Goal: Task Accomplishment & Management: Complete application form

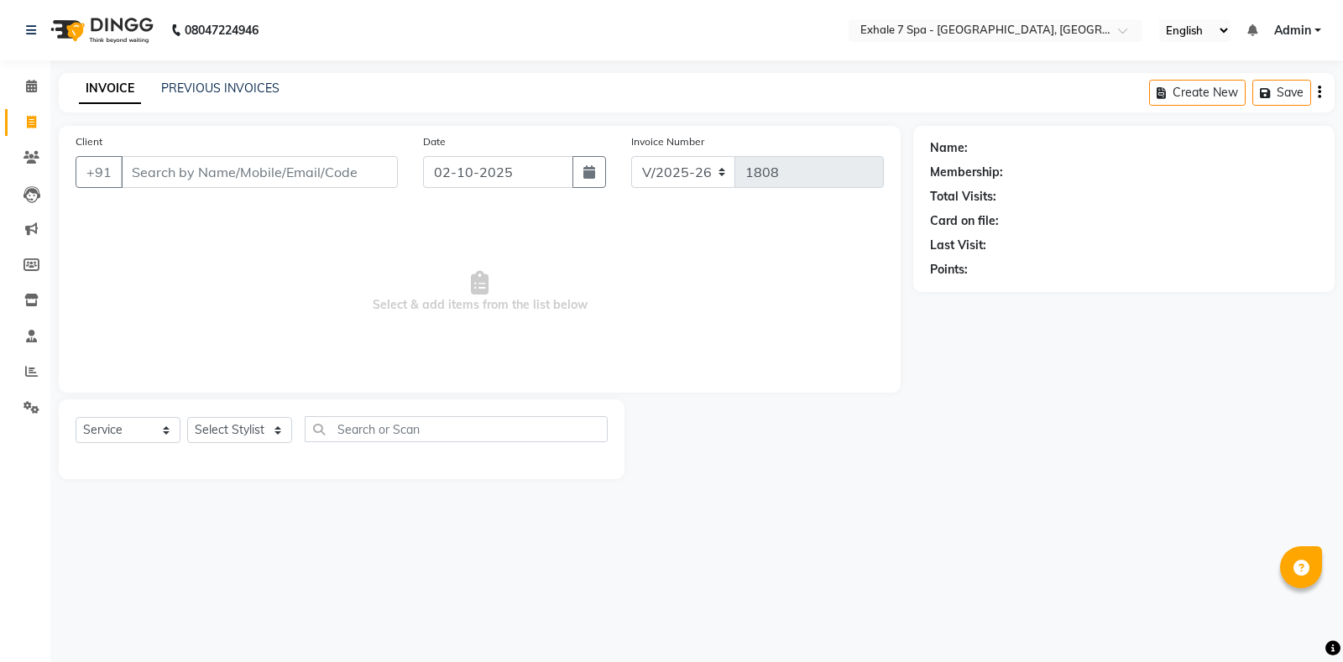
select select "4480"
select select "service"
click at [190, 170] on input "Client" at bounding box center [259, 172] width 277 height 32
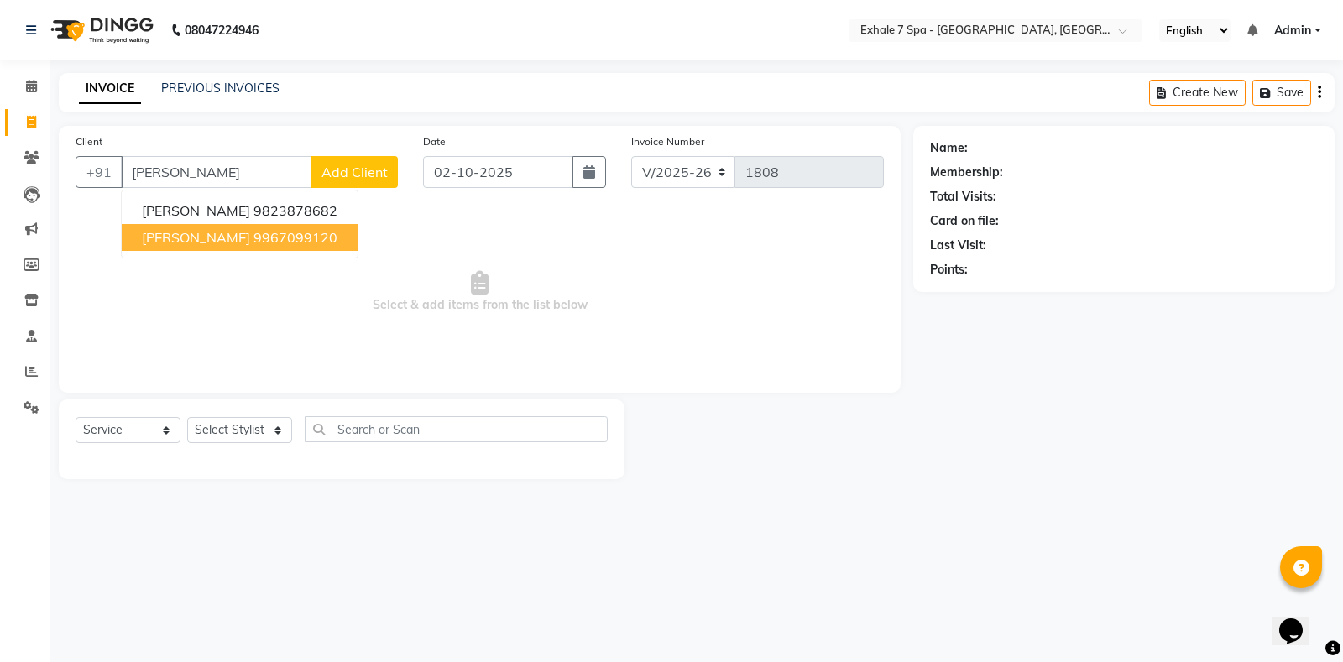
click at [191, 246] on button "[PERSON_NAME] 9967099120" at bounding box center [240, 237] width 236 height 27
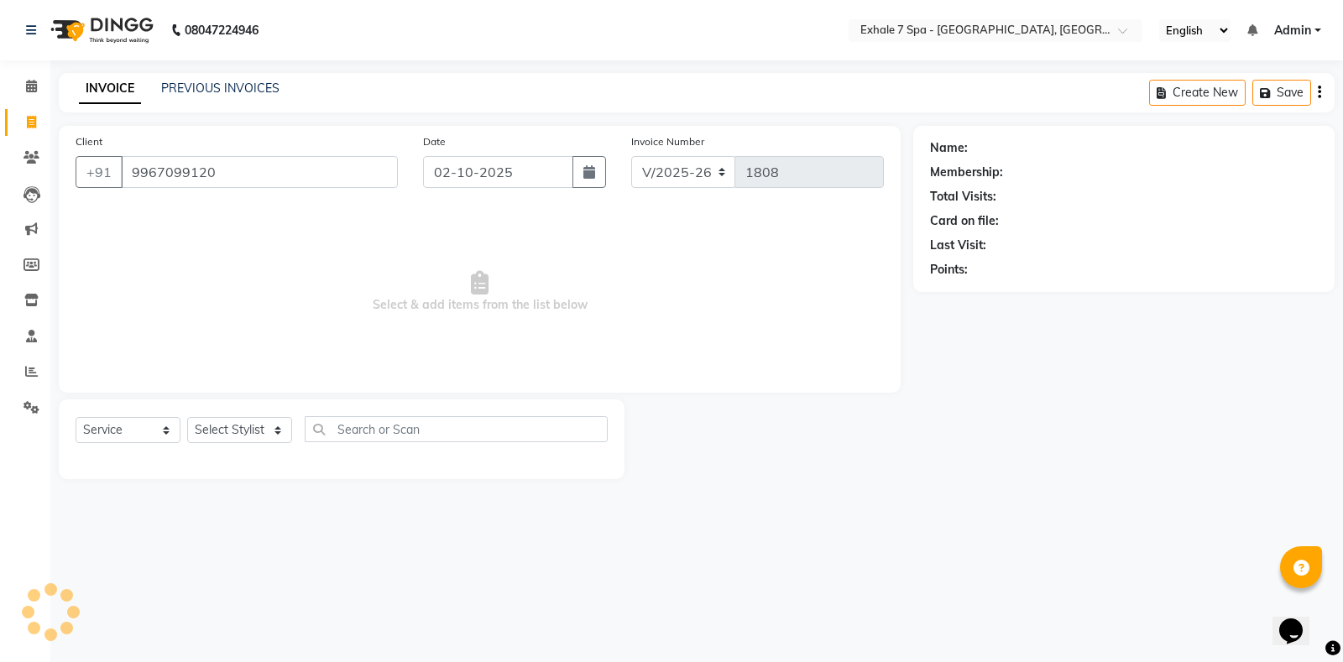
type input "9967099120"
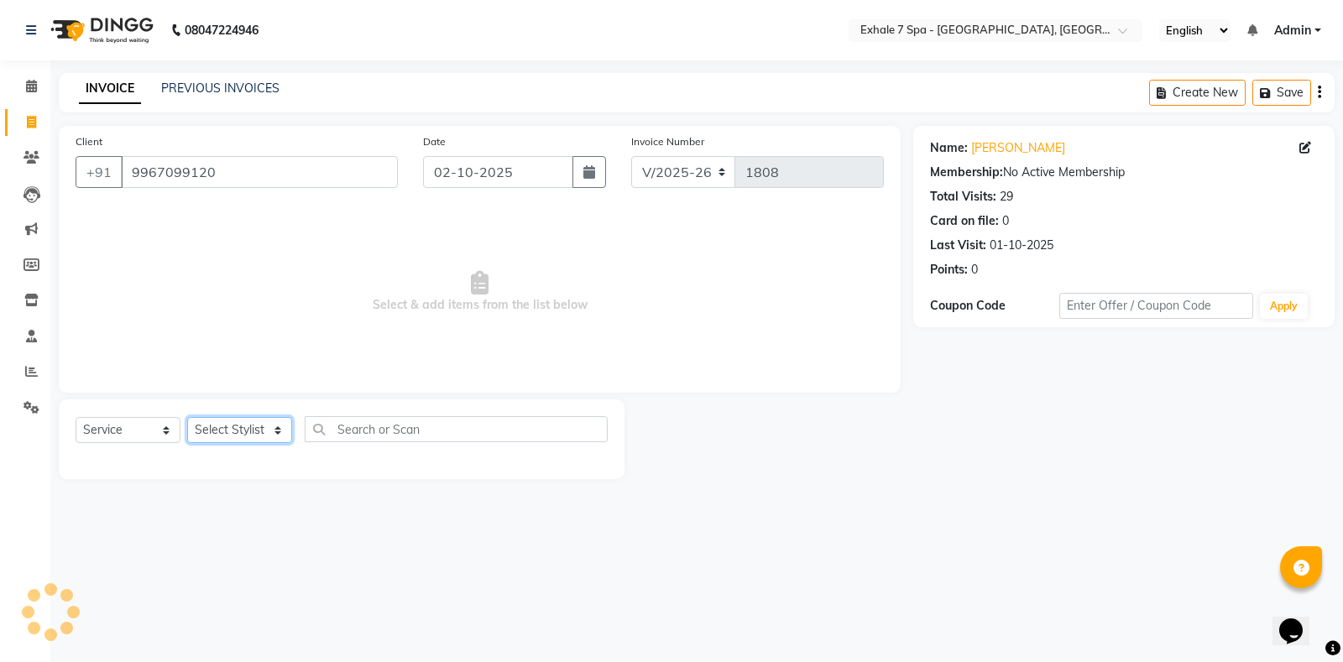
click at [231, 431] on select "Select Stylist [PERSON_NAME] [PERSON_NAME] Faraheem [PERSON_NAME] [PERSON_NAME]…" at bounding box center [239, 430] width 105 height 26
select select "37082"
click at [187, 417] on select "Select Stylist [PERSON_NAME] [PERSON_NAME] Faraheem [PERSON_NAME] [PERSON_NAME]…" at bounding box center [239, 430] width 105 height 26
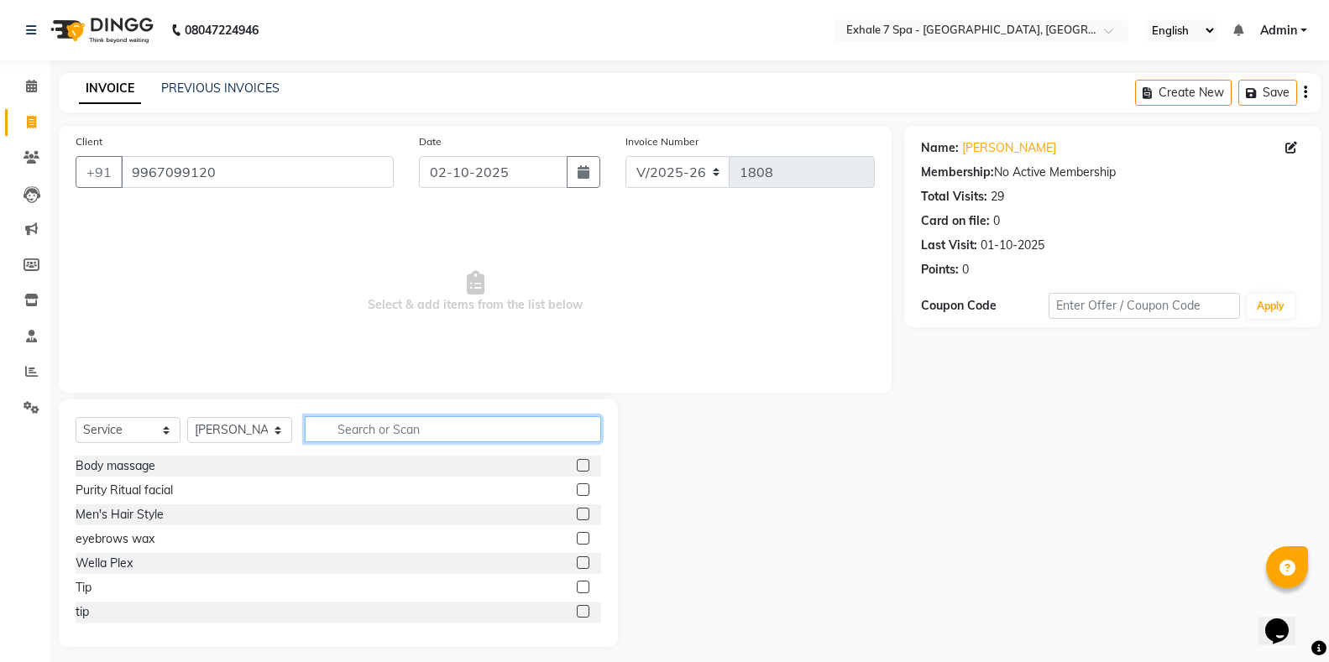
drag, startPoint x: 358, startPoint y: 438, endPoint x: 337, endPoint y: 429, distance: 22.2
click at [356, 437] on input "text" at bounding box center [453, 429] width 296 height 26
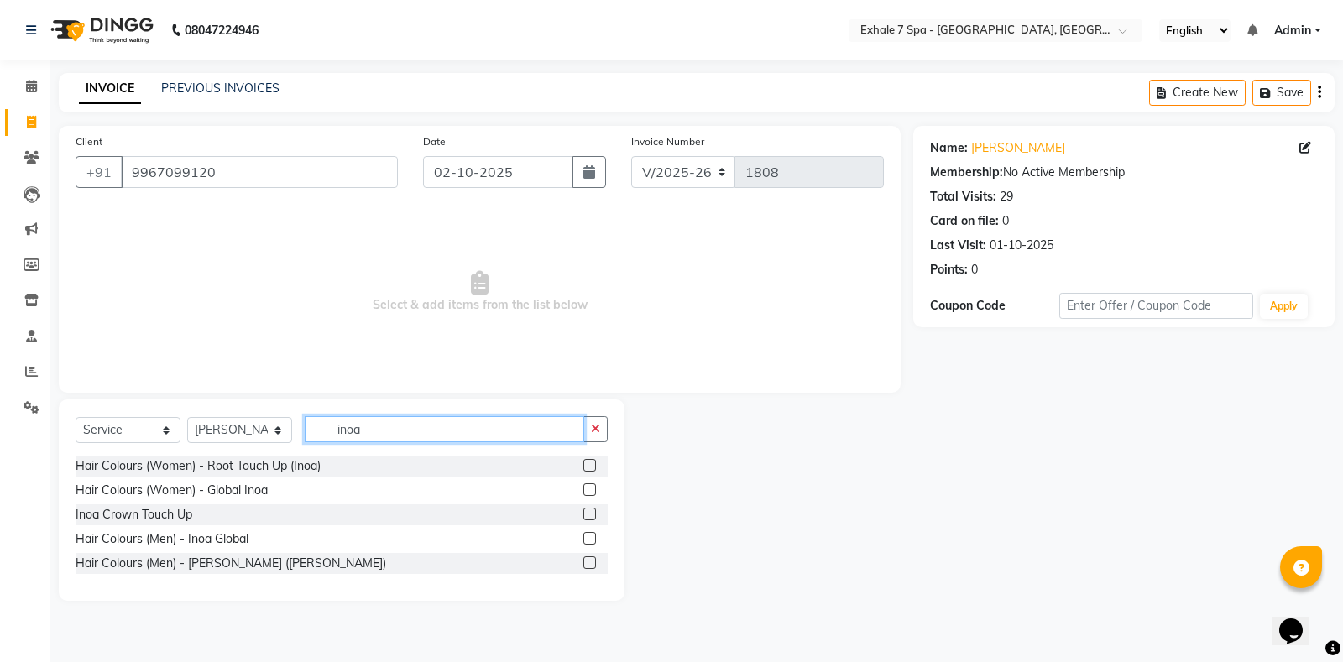
type input "inoa"
click at [589, 514] on label at bounding box center [589, 514] width 13 height 13
click at [589, 514] on input "checkbox" at bounding box center [588, 514] width 11 height 11
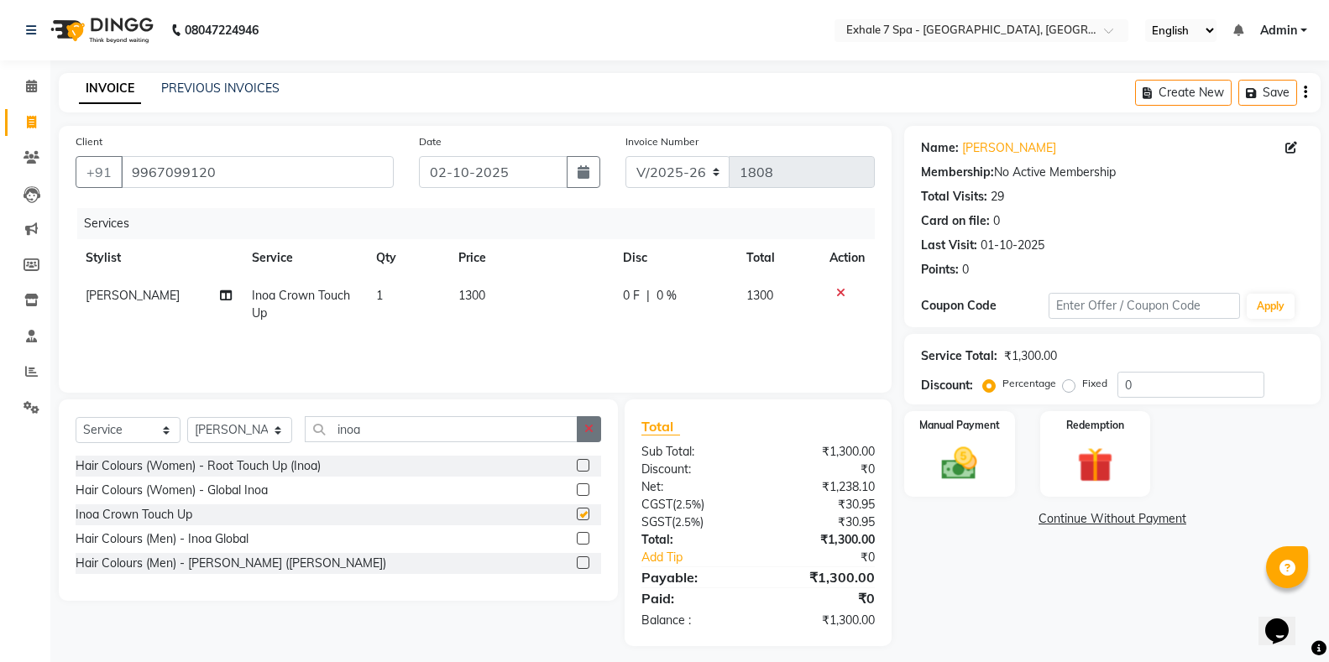
checkbox input "false"
drag, startPoint x: 583, startPoint y: 420, endPoint x: 541, endPoint y: 425, distance: 42.2
click at [585, 421] on button "button" at bounding box center [589, 429] width 24 height 26
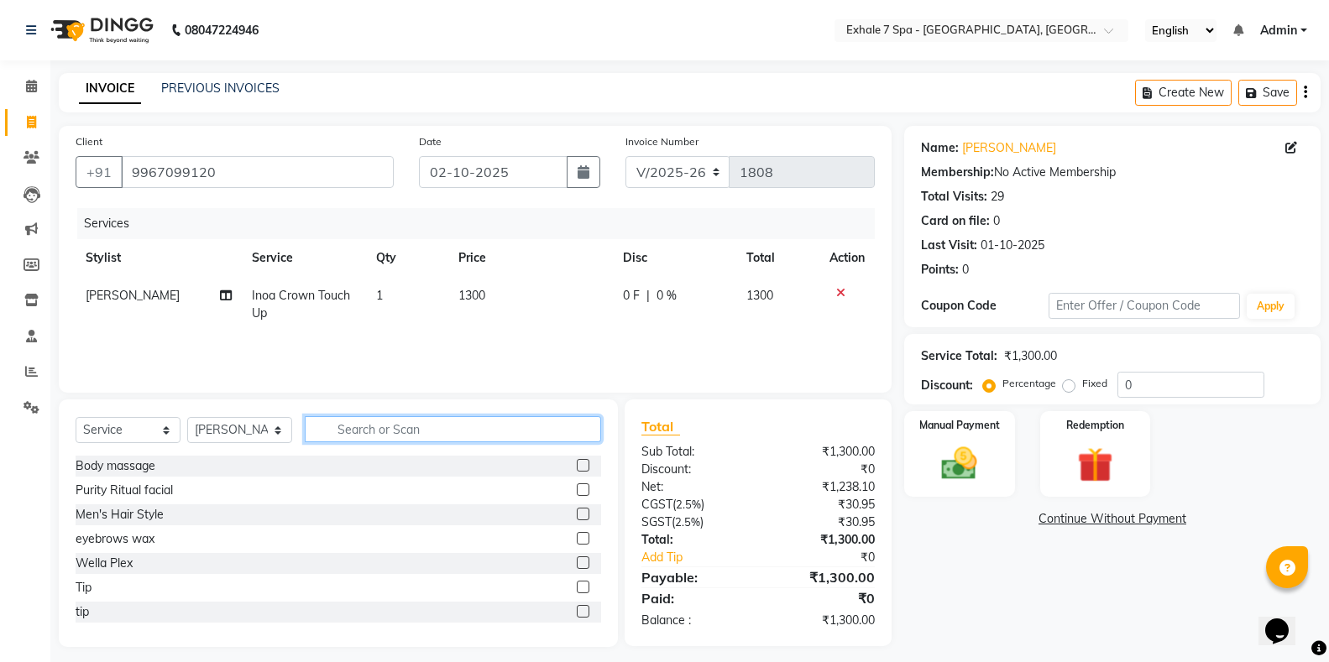
click at [512, 430] on input "text" at bounding box center [453, 429] width 296 height 26
click at [512, 431] on input "text" at bounding box center [453, 429] width 296 height 26
click at [525, 431] on input "text" at bounding box center [453, 429] width 296 height 26
type input "cotr"
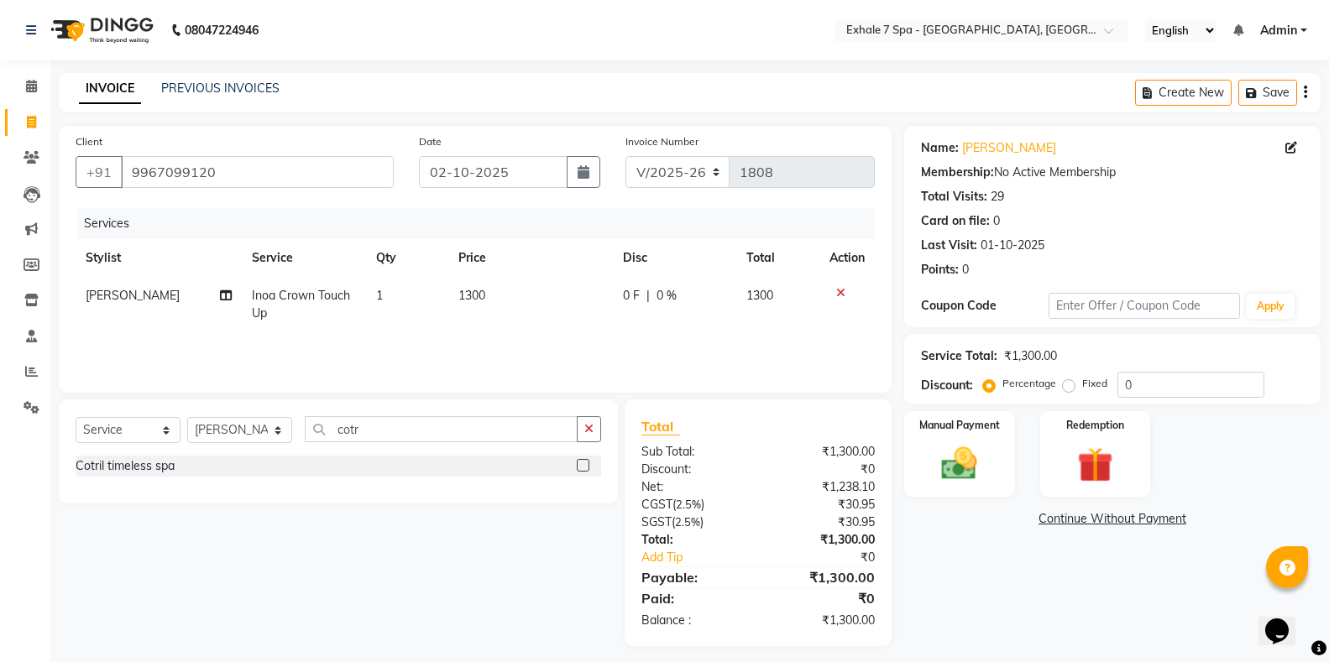
click at [586, 465] on label at bounding box center [583, 465] width 13 height 13
click at [586, 465] on input "checkbox" at bounding box center [582, 466] width 11 height 11
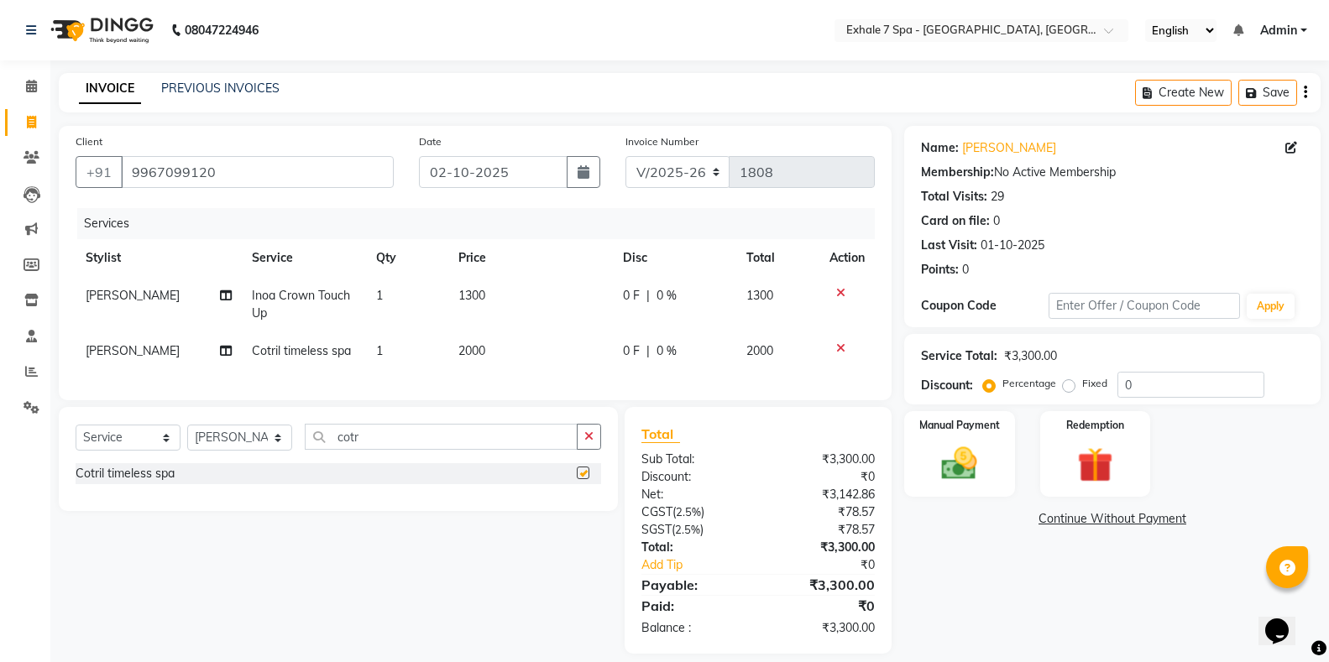
click at [523, 362] on td "2000" at bounding box center [530, 351] width 164 height 38
checkbox input "false"
select select "37082"
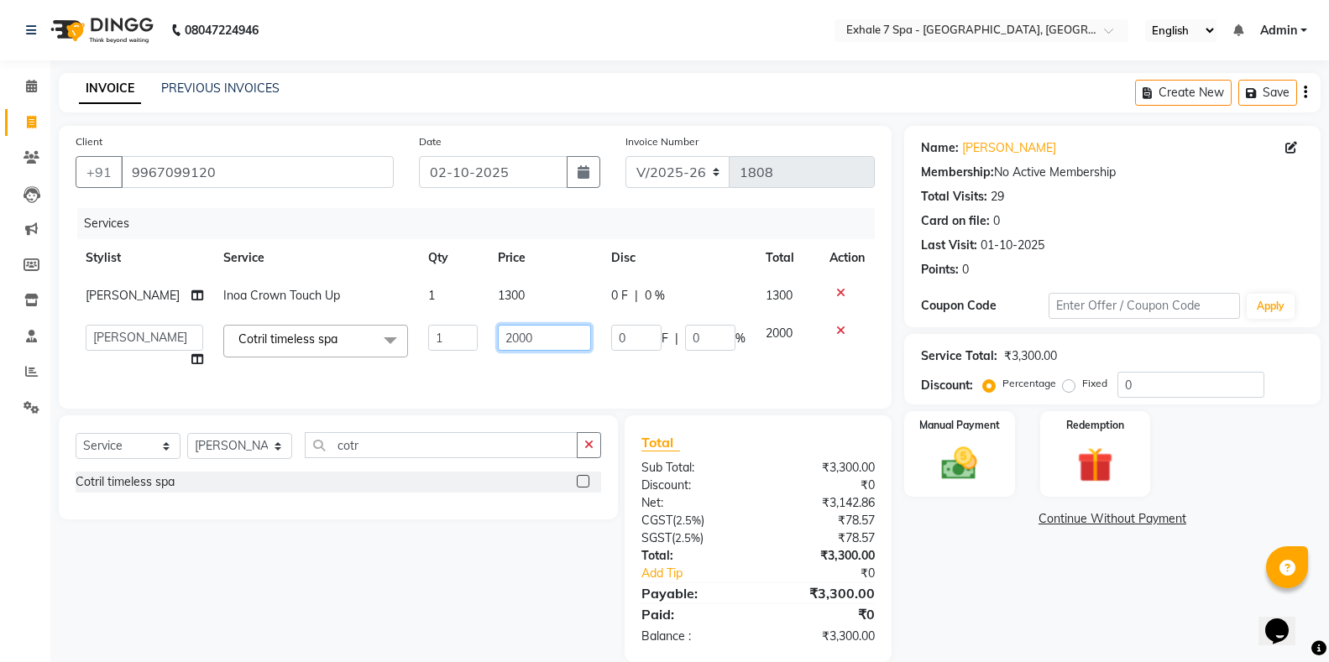
click at [504, 351] on input "2000" at bounding box center [544, 338] width 93 height 26
type input "2500"
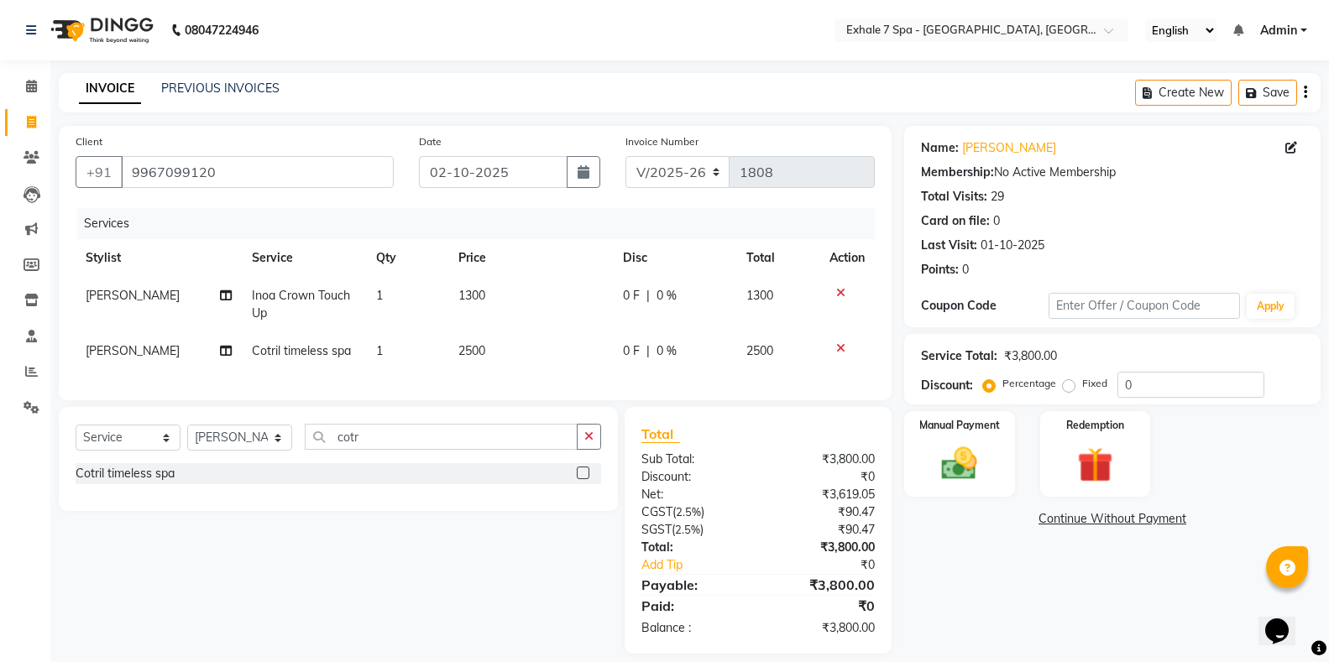
click at [593, 379] on div "Services Stylist Service Qty Price Disc Total Action [PERSON_NAME] [PERSON_NAME…" at bounding box center [475, 295] width 799 height 175
click at [1251, 87] on icon "button" at bounding box center [1253, 93] width 17 height 12
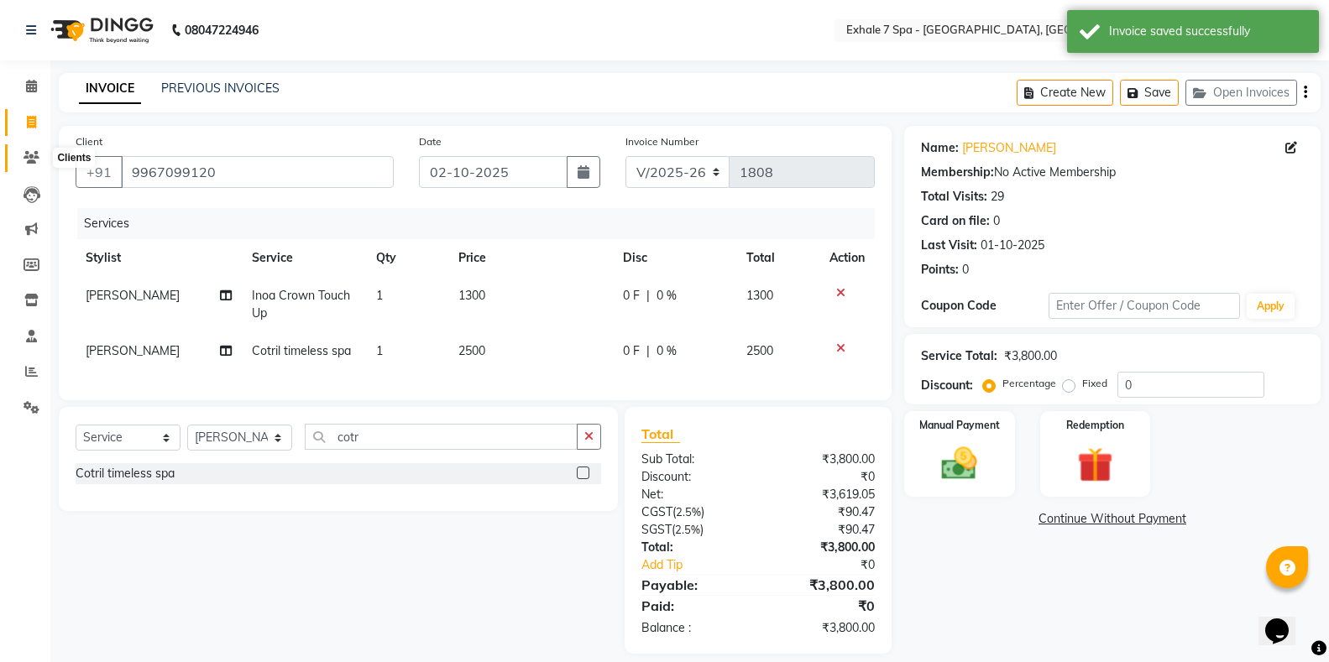
click at [29, 159] on icon at bounding box center [31, 157] width 16 height 13
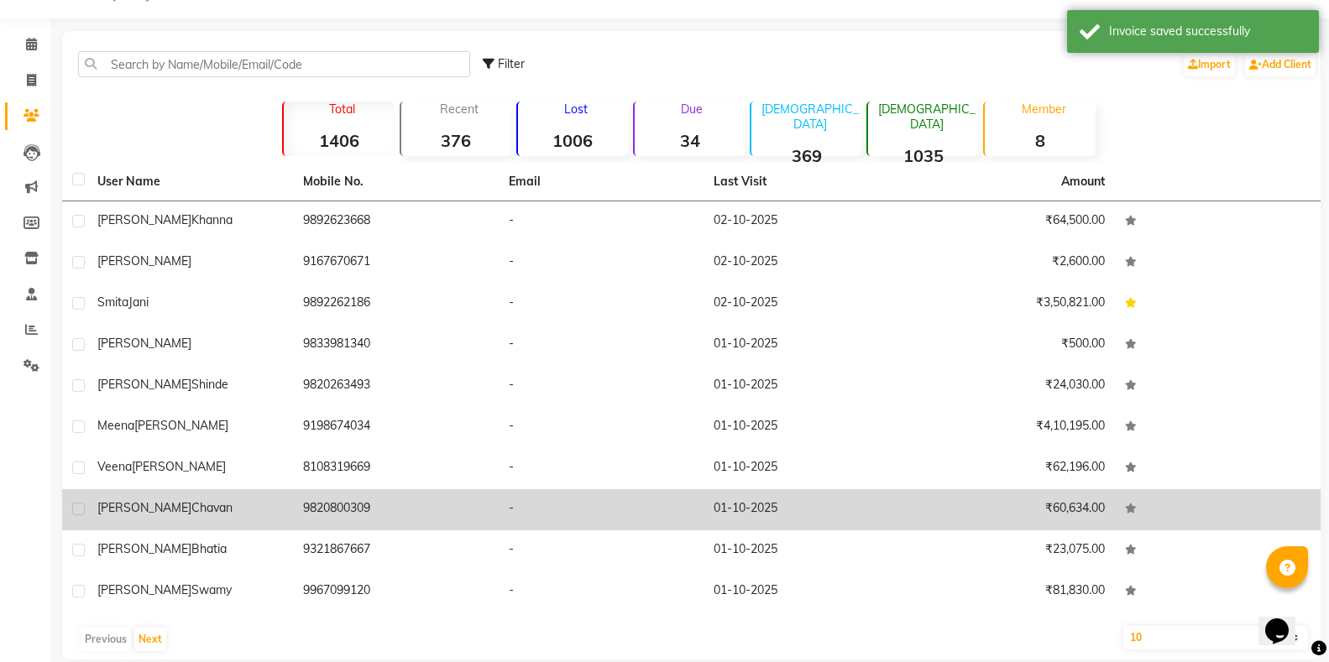
scroll to position [65, 0]
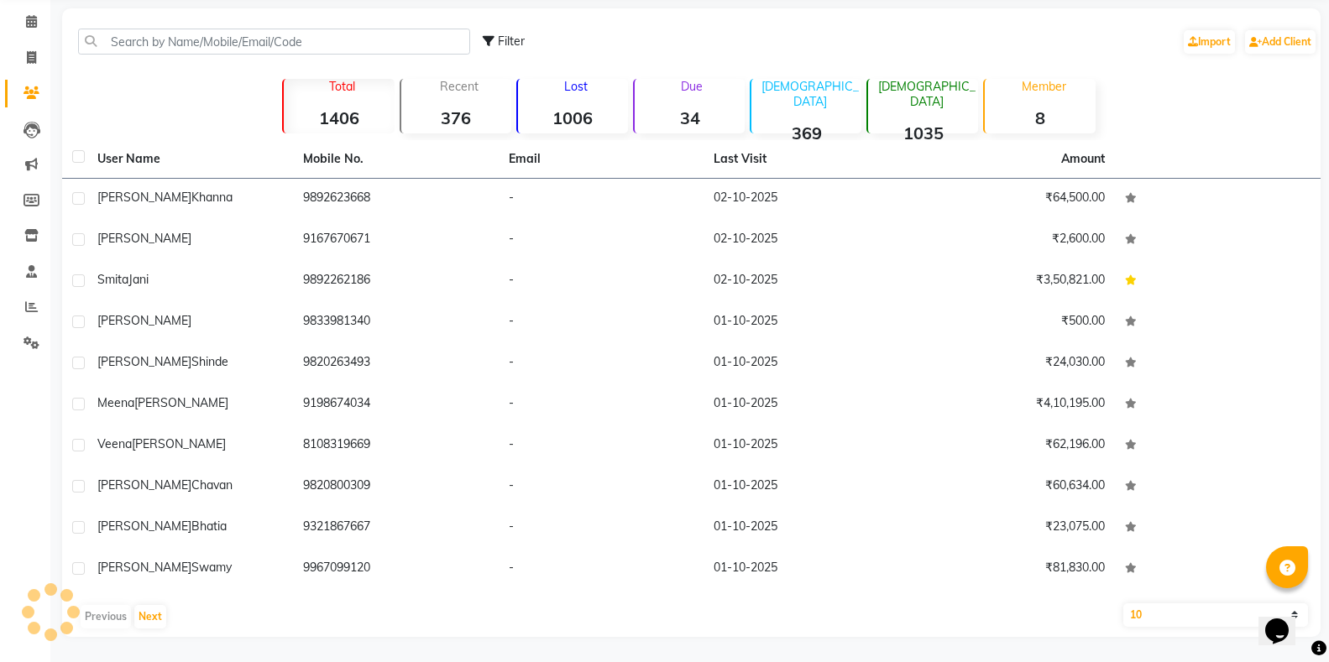
click at [151, 604] on div "Previous Next" at bounding box center [691, 616] width 1245 height 27
click at [151, 619] on button "Next" at bounding box center [150, 616] width 32 height 23
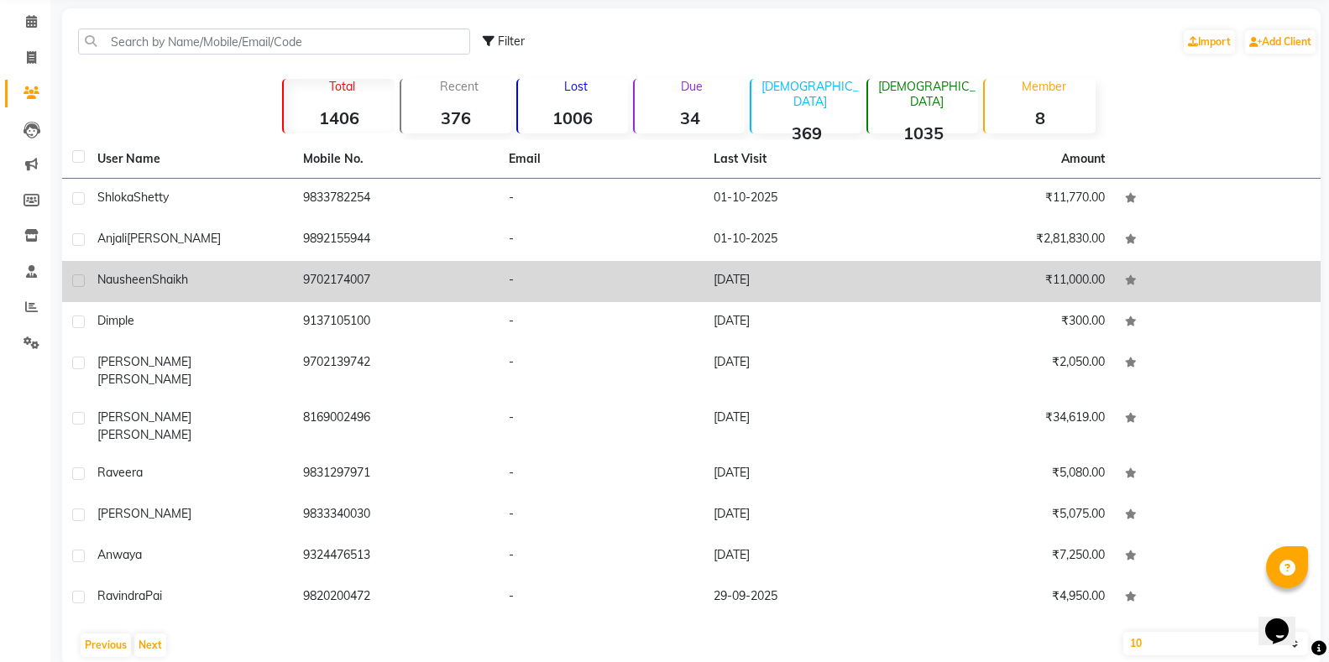
click at [149, 279] on span "Nausheen" at bounding box center [124, 279] width 55 height 15
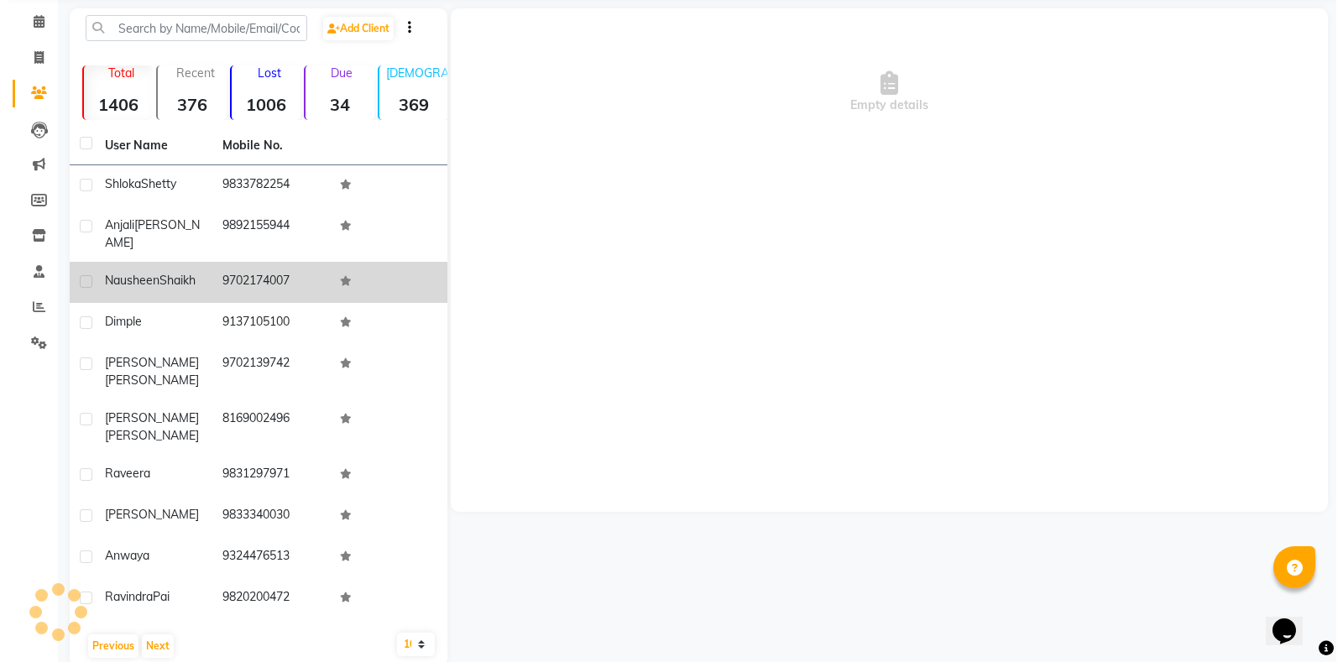
scroll to position [51, 0]
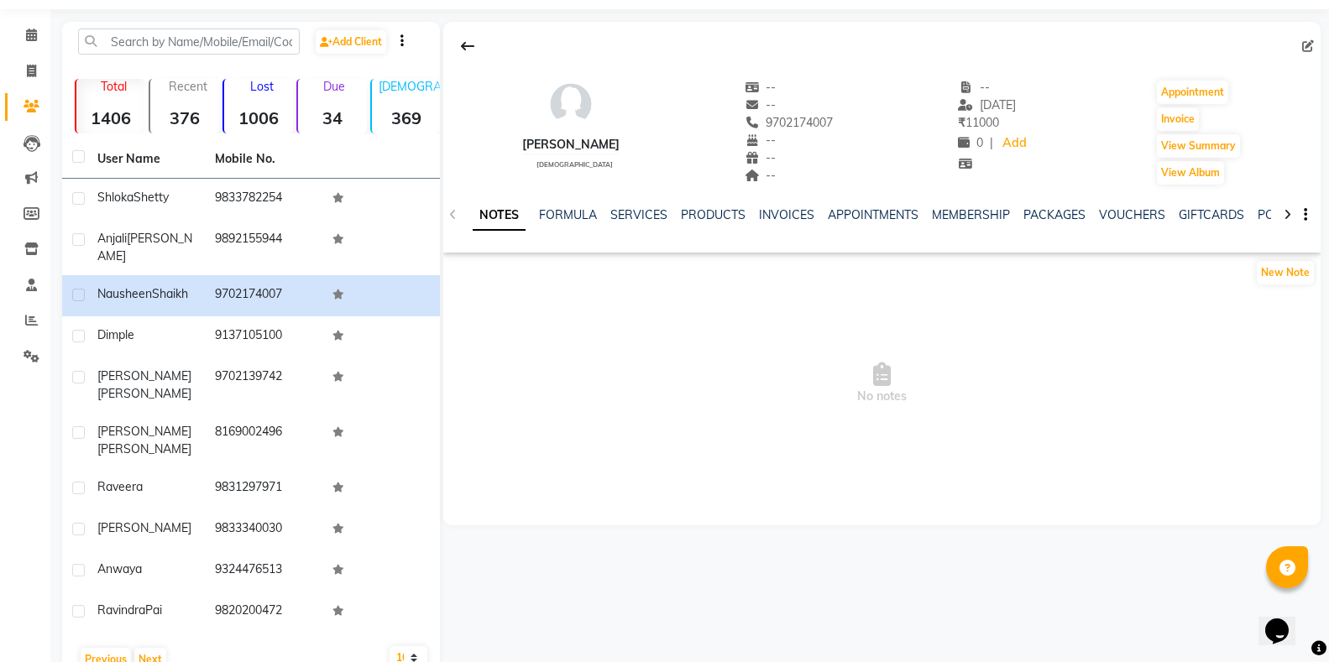
click at [640, 206] on div "SERVICES" at bounding box center [638, 215] width 57 height 18
click at [641, 212] on link "SERVICES" at bounding box center [638, 214] width 57 height 15
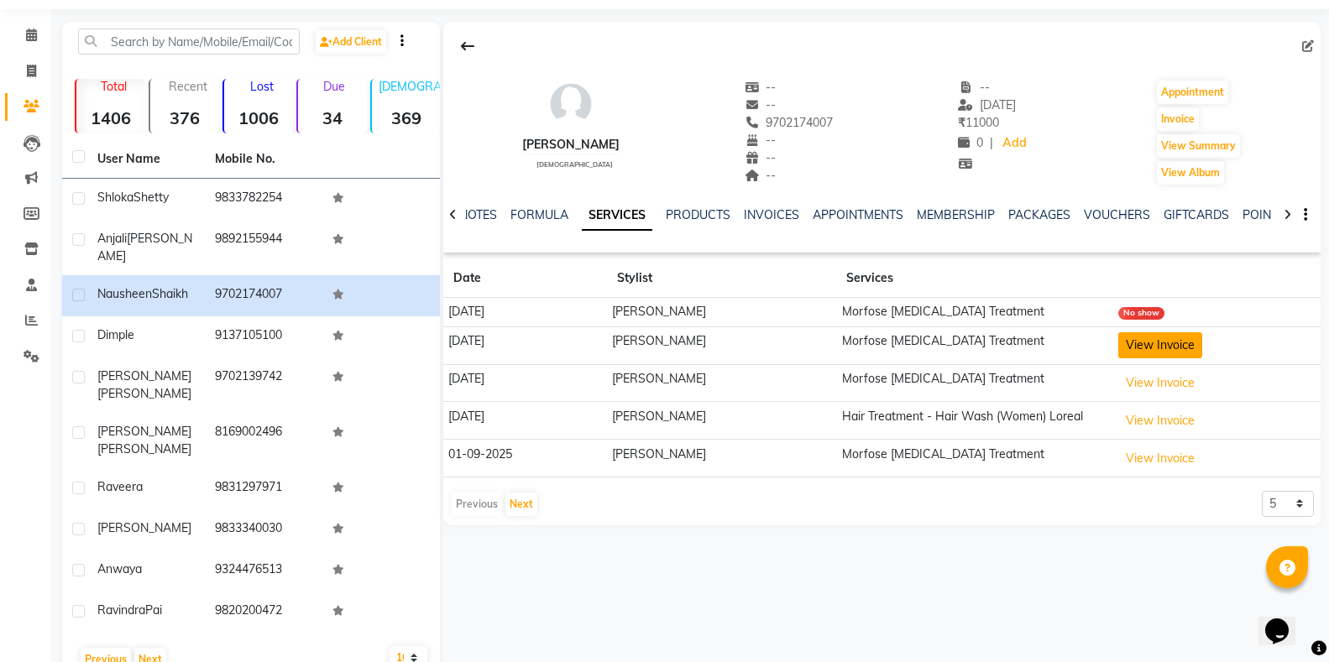
click at [1143, 342] on button "View Invoice" at bounding box center [1160, 345] width 84 height 26
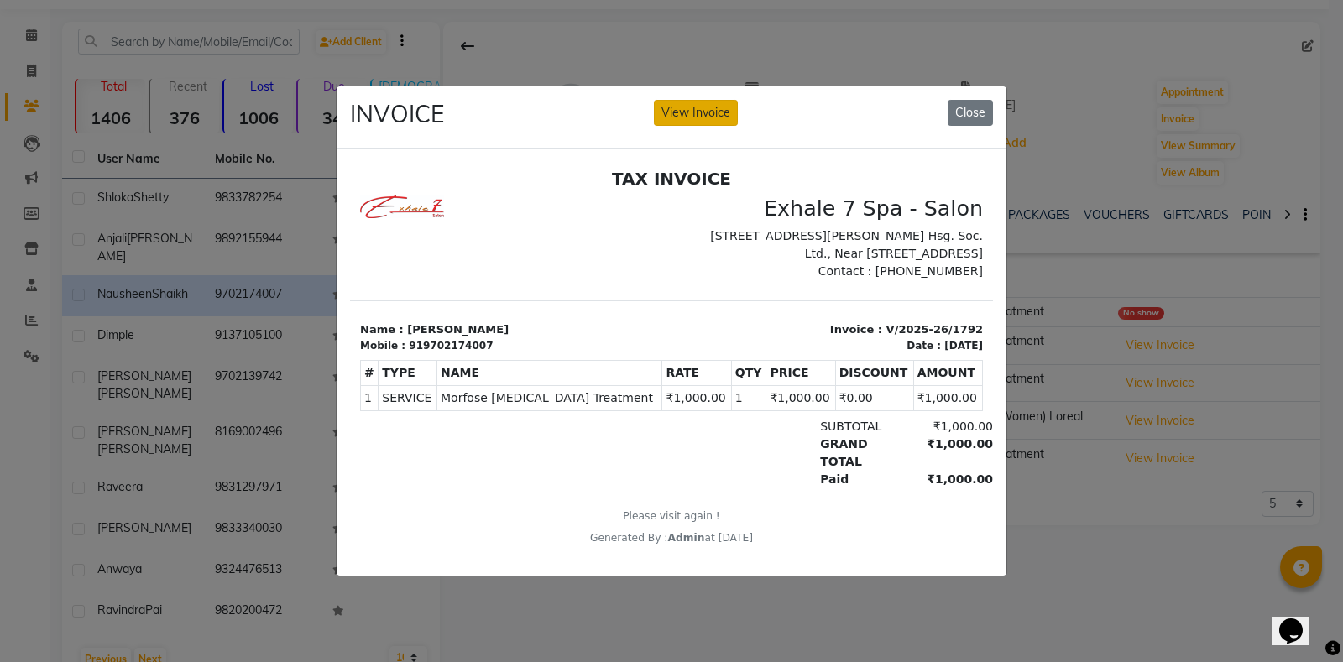
click at [702, 104] on button "View Invoice" at bounding box center [696, 113] width 84 height 26
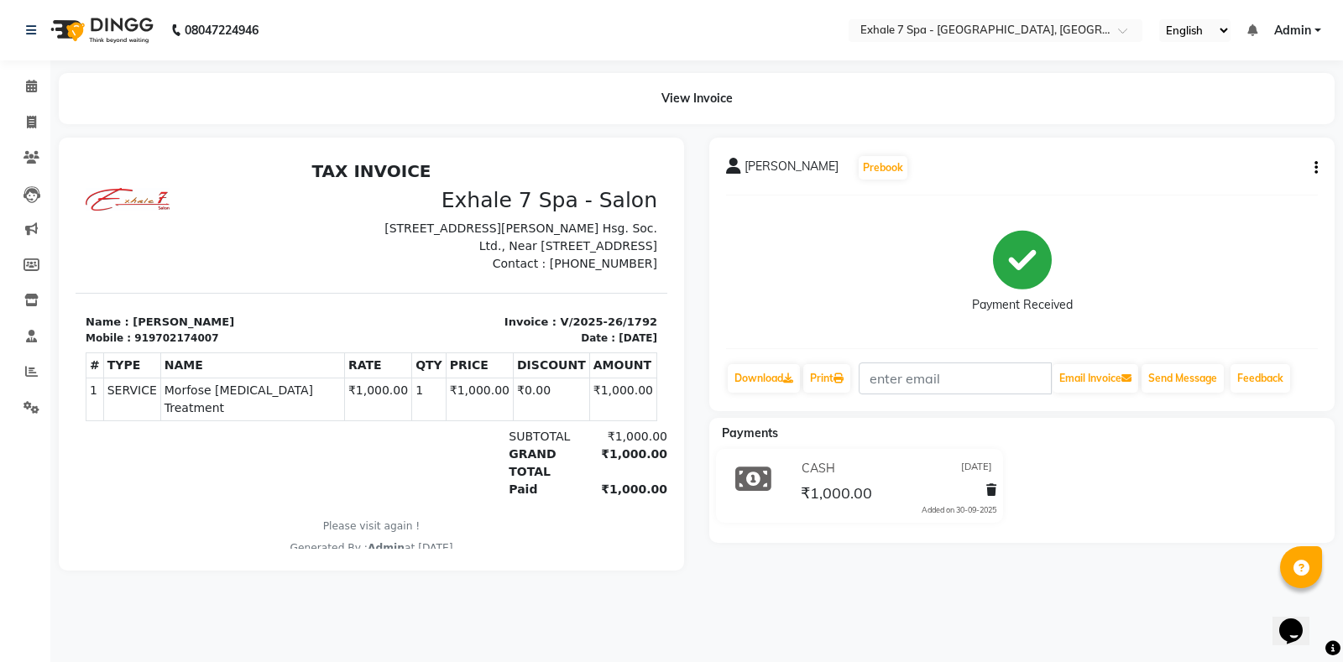
click at [1315, 168] on icon "button" at bounding box center [1315, 168] width 3 height 1
click at [1237, 192] on div "Edit Invoice" at bounding box center [1232, 189] width 115 height 21
select select "service"
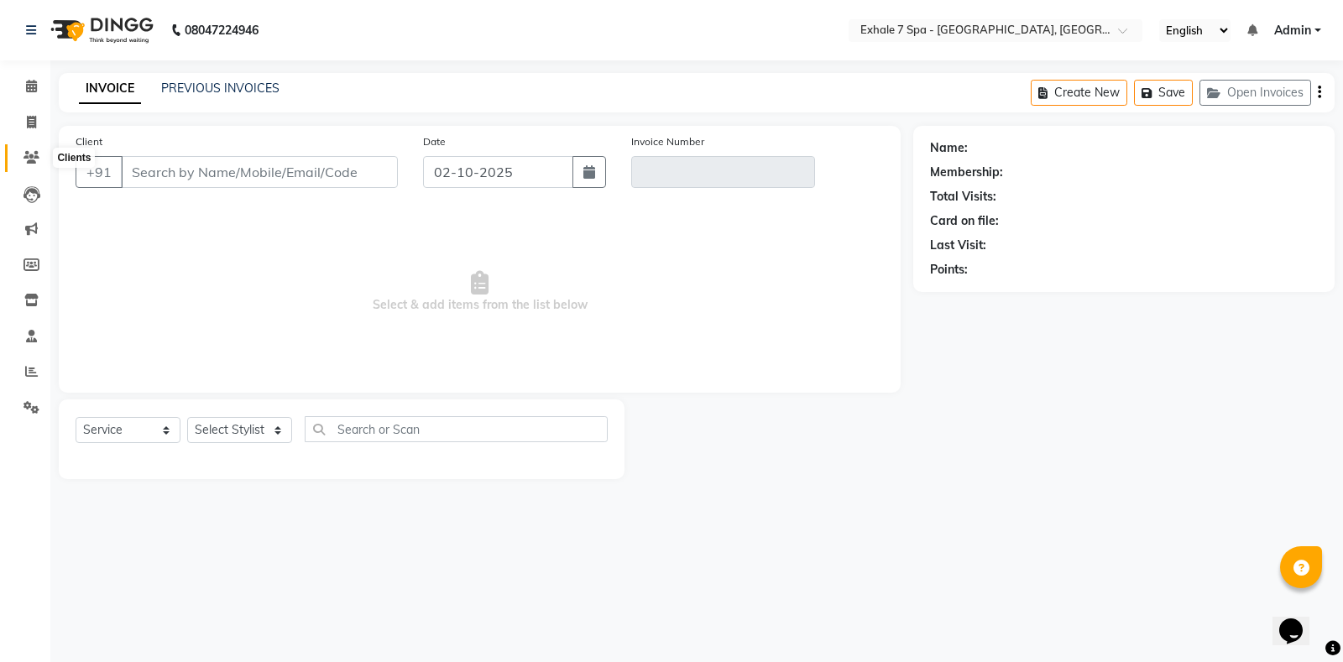
click at [30, 163] on icon at bounding box center [31, 157] width 16 height 13
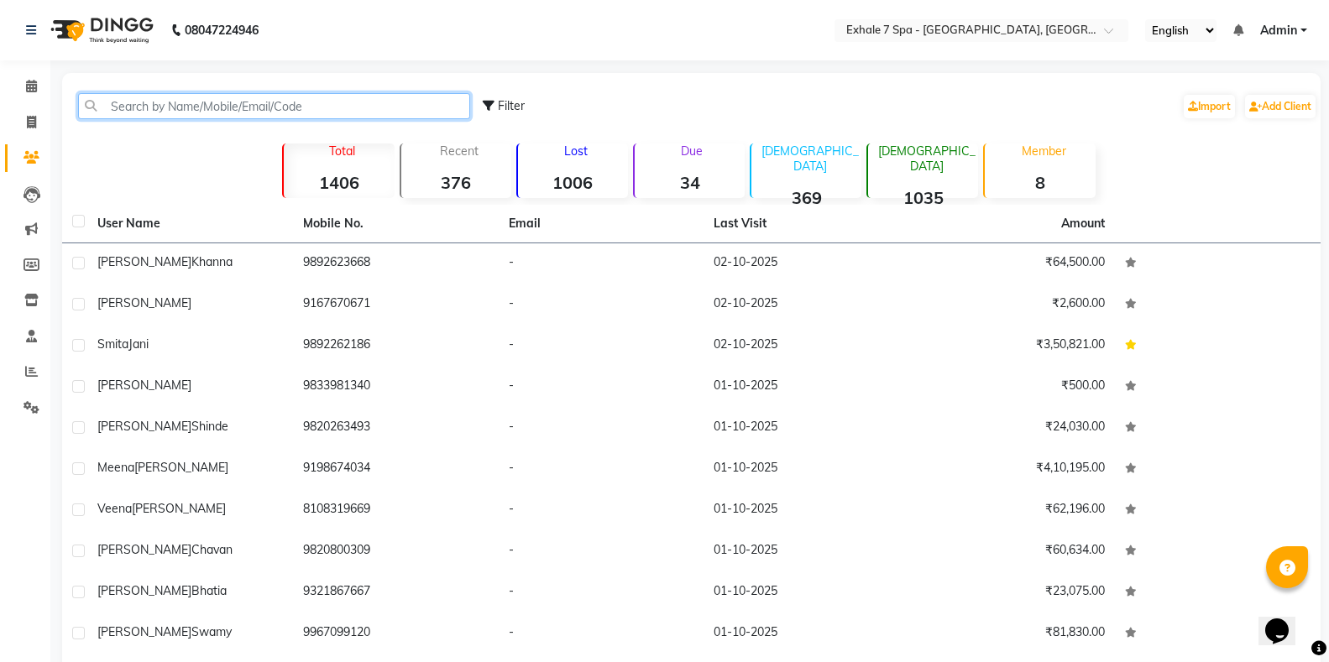
click at [235, 100] on input "text" at bounding box center [274, 106] width 392 height 26
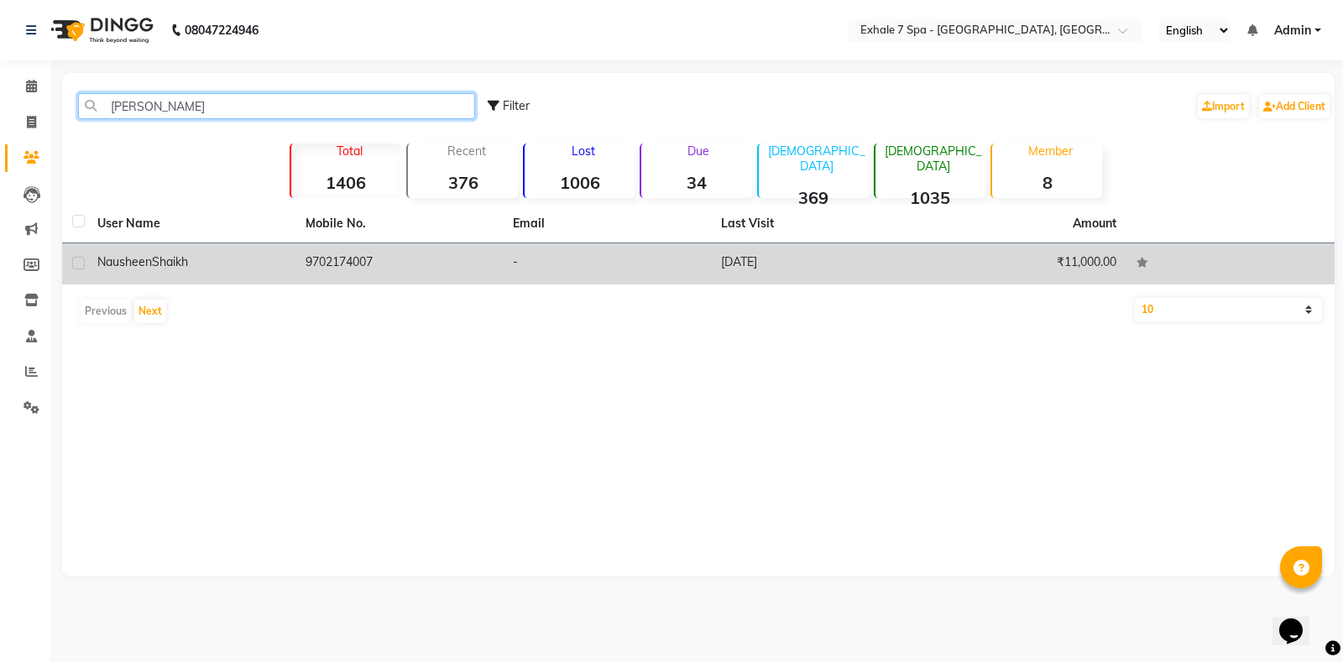
type input "[PERSON_NAME]"
click at [213, 269] on div "[PERSON_NAME]" at bounding box center [191, 262] width 188 height 18
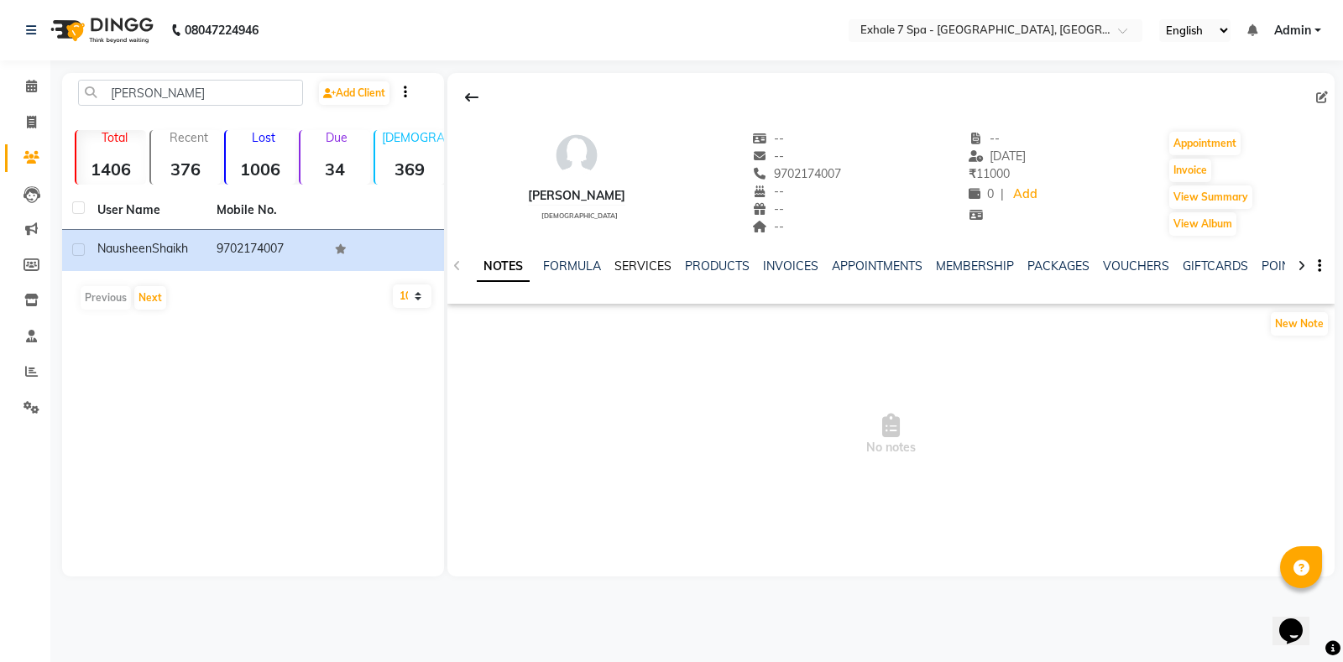
click at [622, 264] on link "SERVICES" at bounding box center [642, 265] width 57 height 15
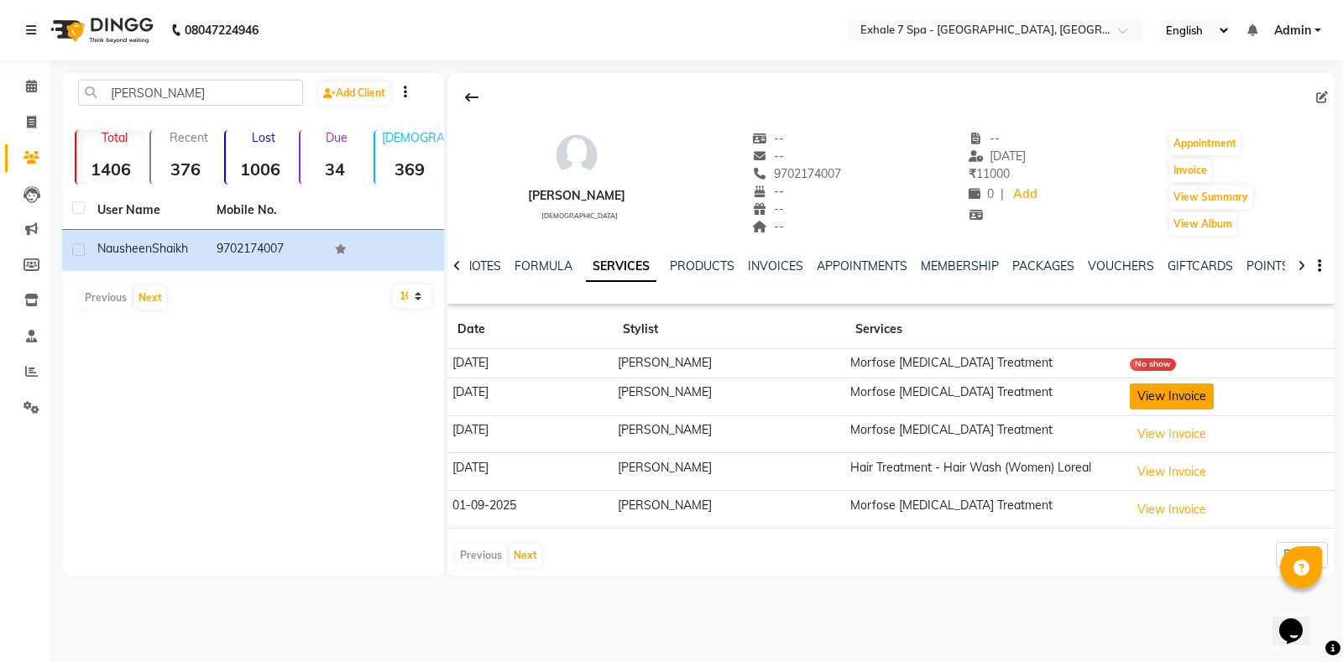
click at [1171, 393] on button "View Invoice" at bounding box center [1172, 397] width 84 height 26
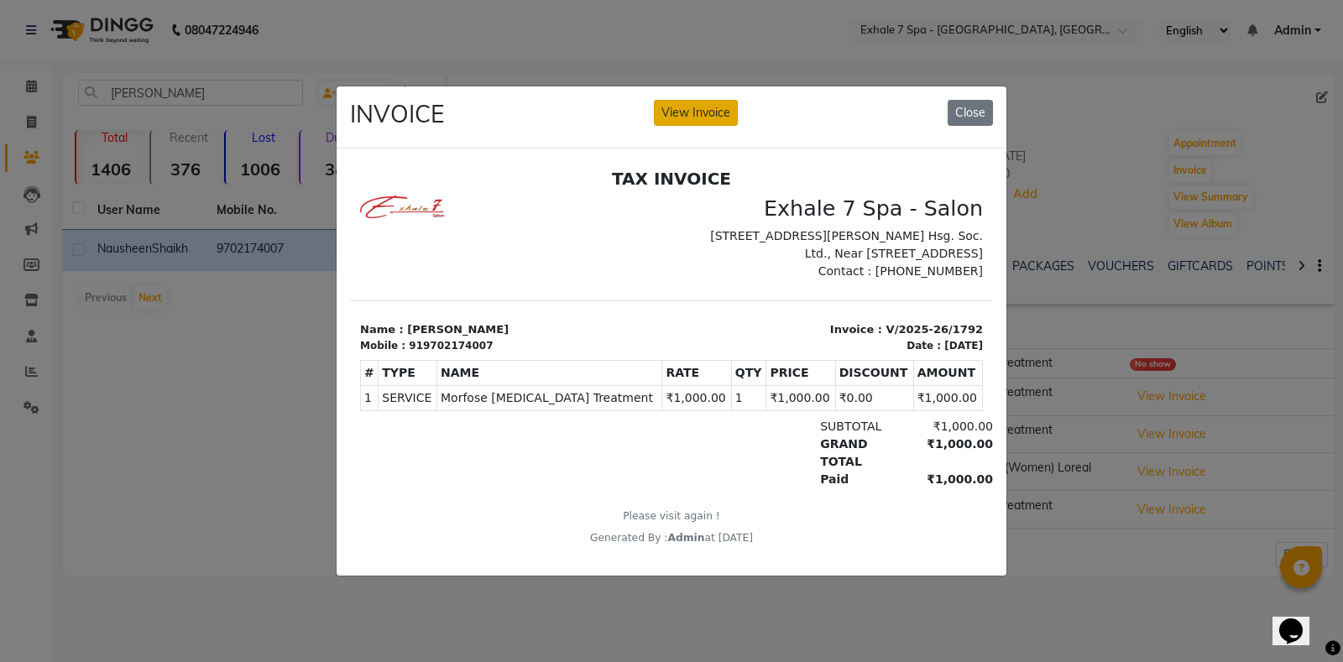
click at [683, 108] on button "View Invoice" at bounding box center [696, 113] width 84 height 26
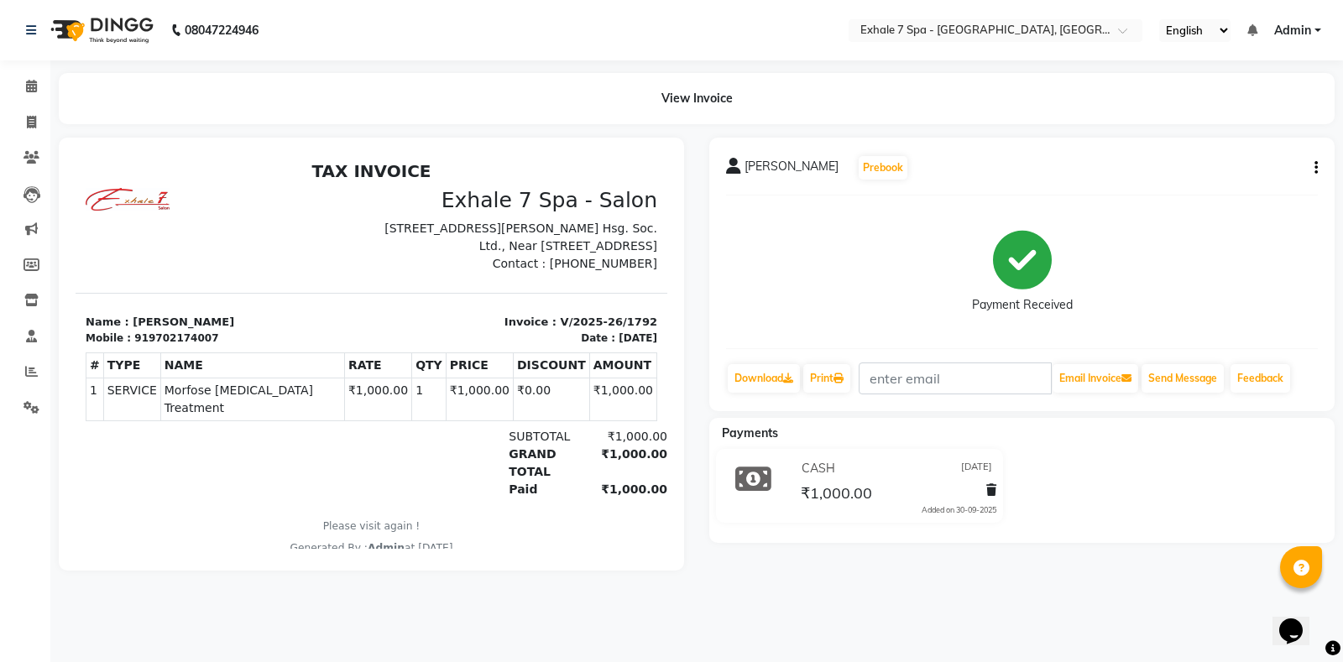
click at [1315, 169] on icon "button" at bounding box center [1315, 168] width 3 height 1
click at [1193, 187] on div "Edit Invoice" at bounding box center [1232, 189] width 115 height 21
select select "service"
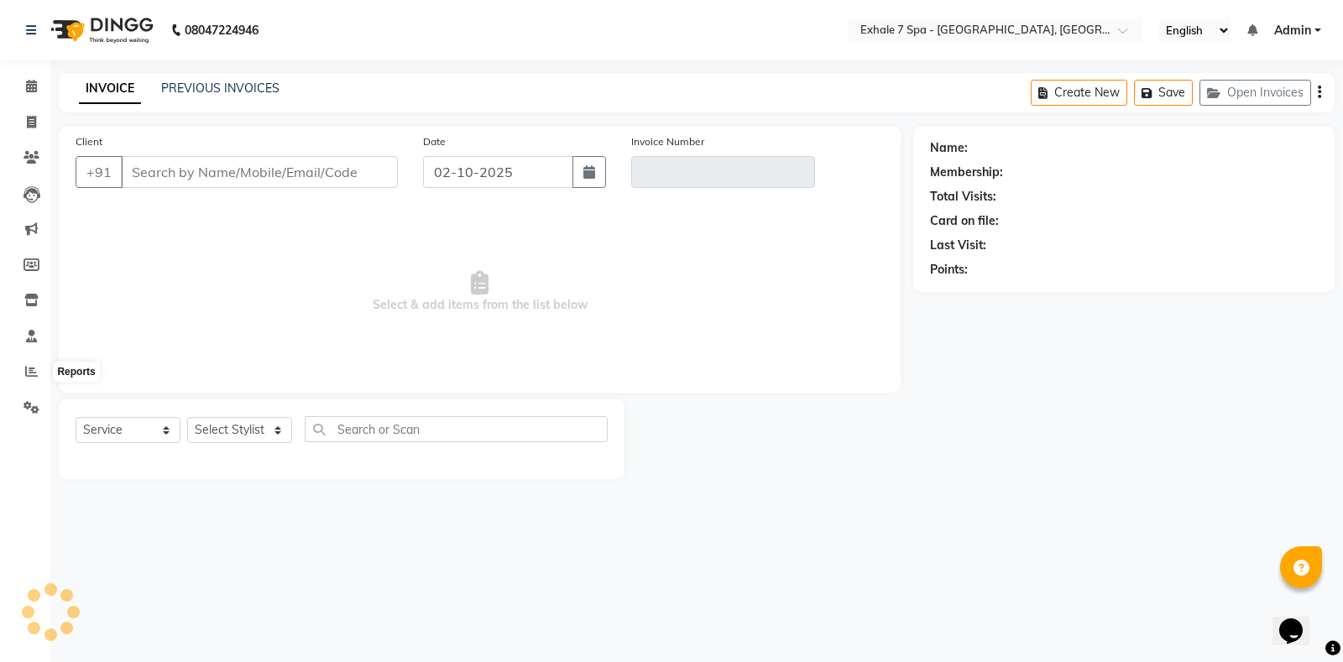
type input "9702174007"
type input "V/2025-26/1792"
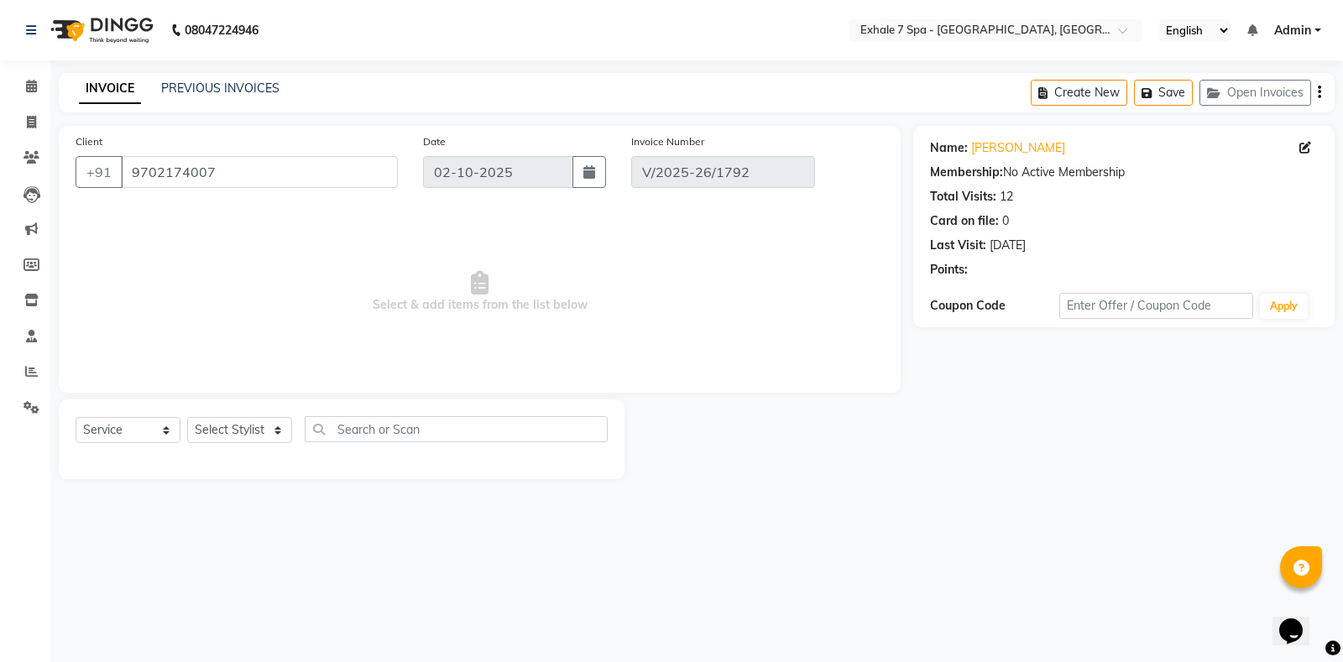
type input "[DATE]"
select select "select"
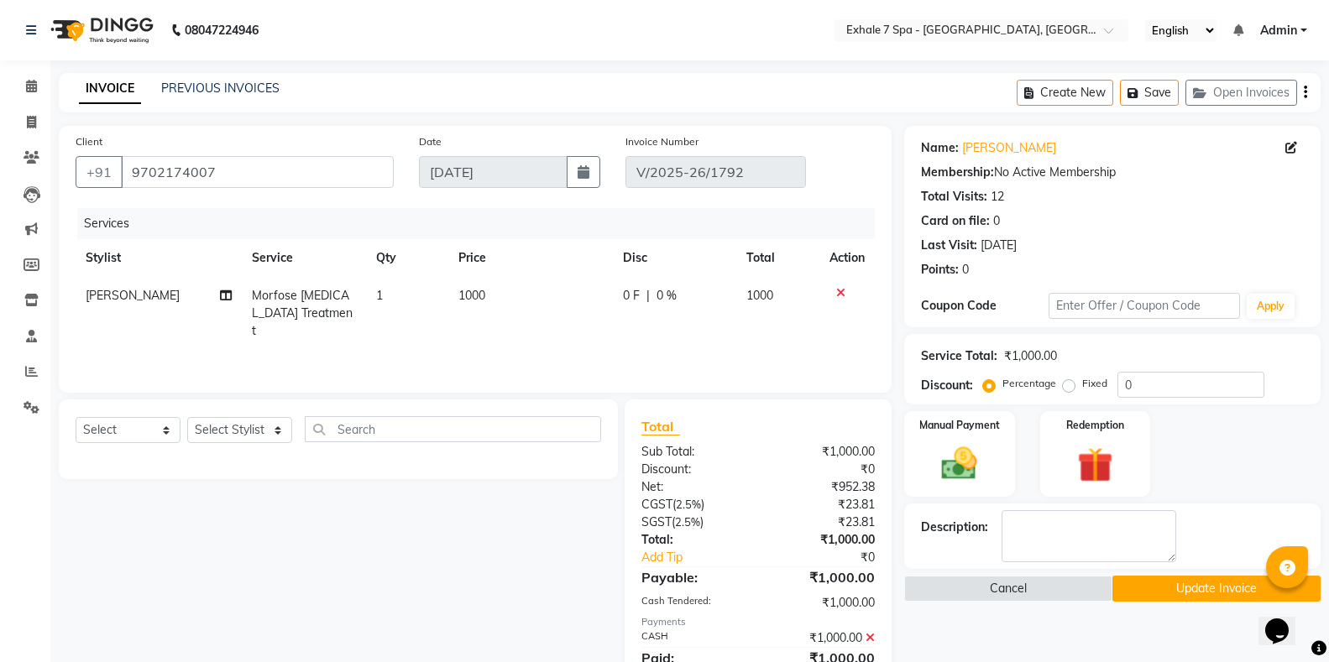
click at [138, 299] on span "[PERSON_NAME]" at bounding box center [133, 295] width 94 height 15
select select "71278"
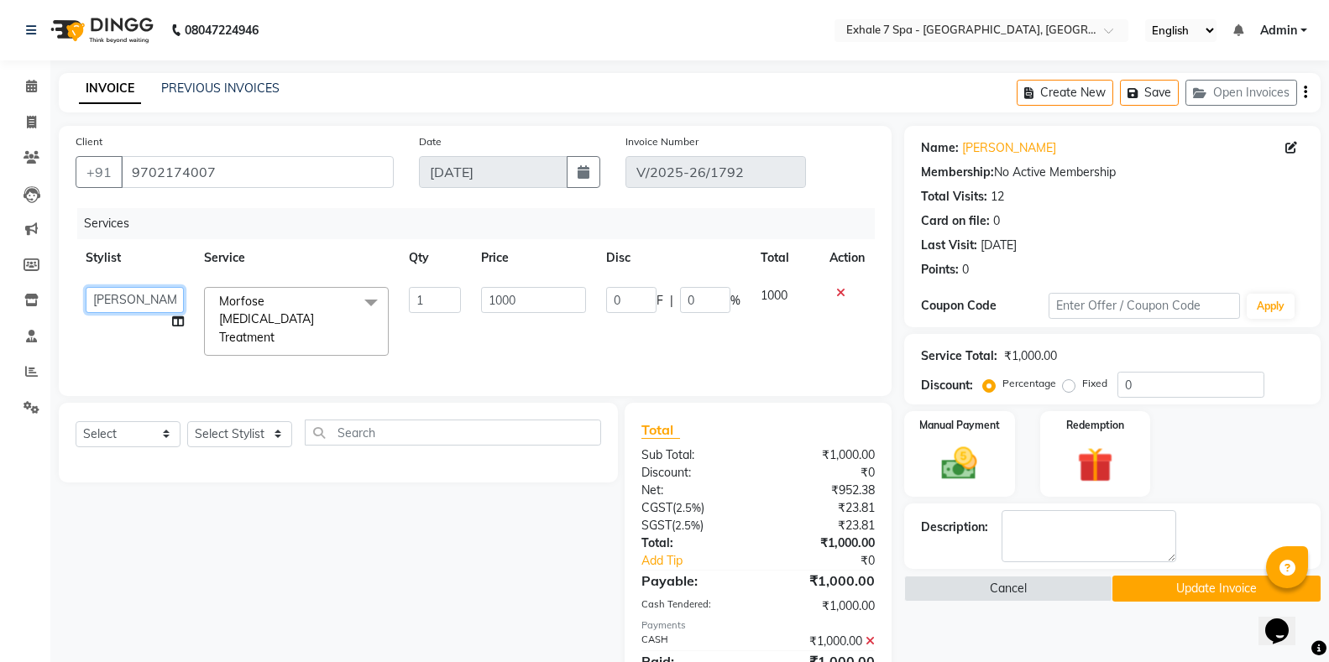
click at [130, 306] on select "[PERSON_NAME] [PERSON_NAME] Faraheem [PERSON_NAME] [PERSON_NAME] [PERSON_NAME] …" at bounding box center [135, 300] width 98 height 26
select select "37082"
click at [1141, 582] on button "Update Invoice" at bounding box center [1216, 589] width 208 height 26
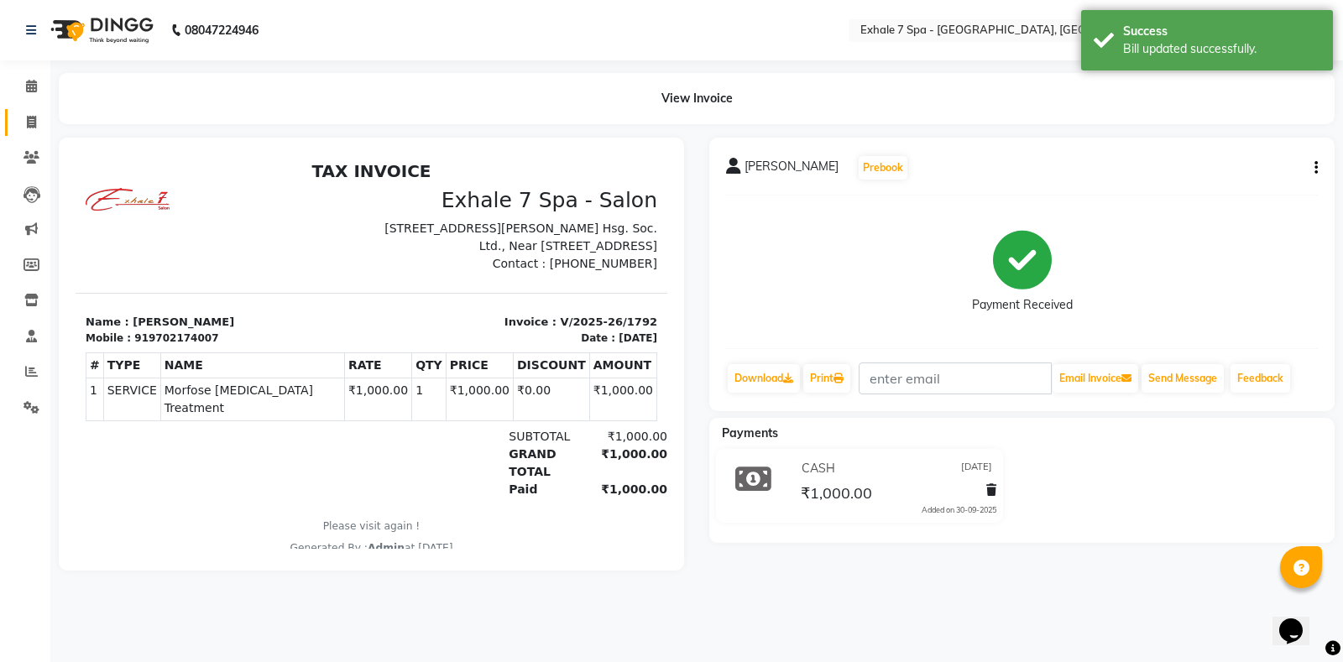
click at [14, 125] on link "Invoice" at bounding box center [25, 123] width 40 height 28
select select "4480"
select select "service"
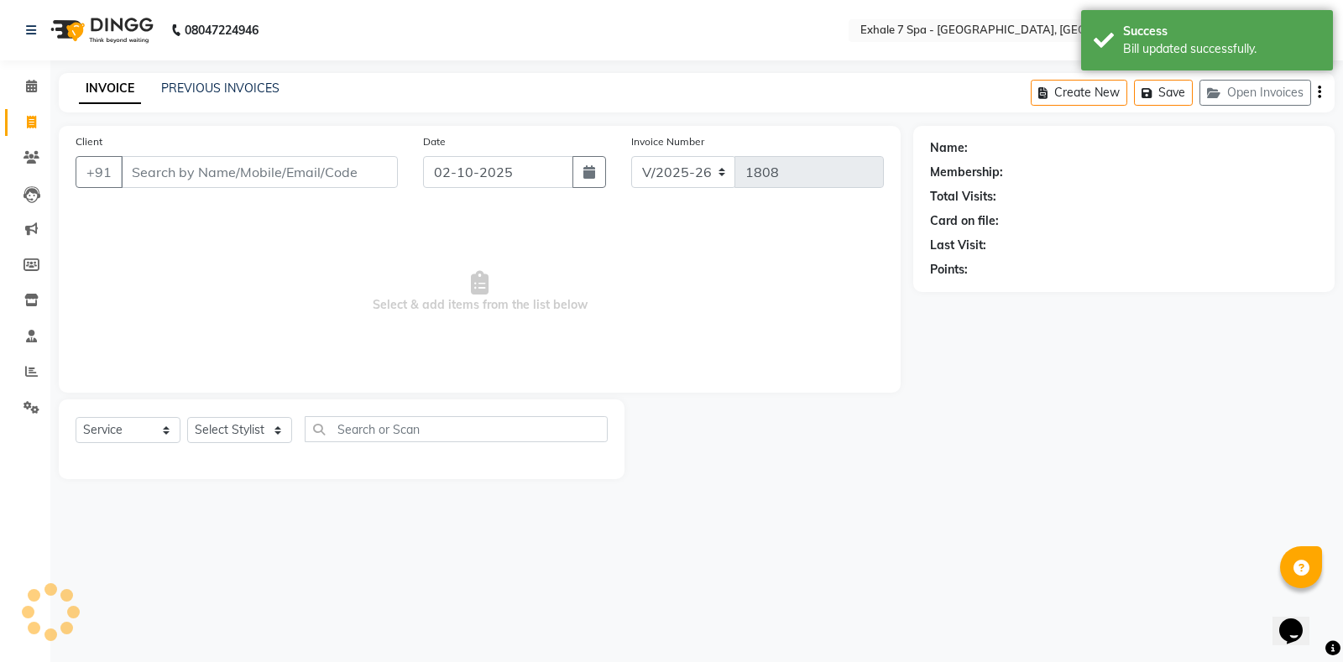
click at [184, 78] on div "INVOICE PREVIOUS INVOICES Create New Save Open Invoices" at bounding box center [697, 92] width 1276 height 39
click at [171, 91] on link "PREVIOUS INVOICES" at bounding box center [220, 88] width 118 height 15
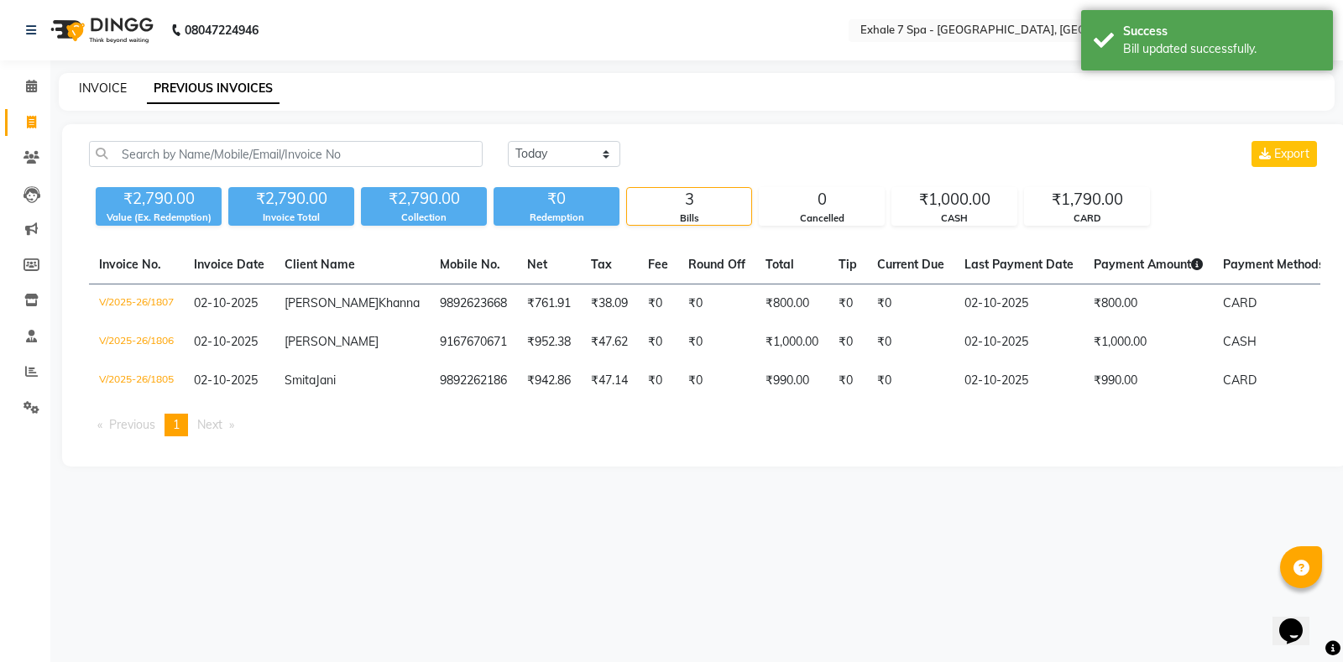
click at [97, 91] on link "INVOICE" at bounding box center [103, 88] width 48 height 15
select select "4480"
select select "service"
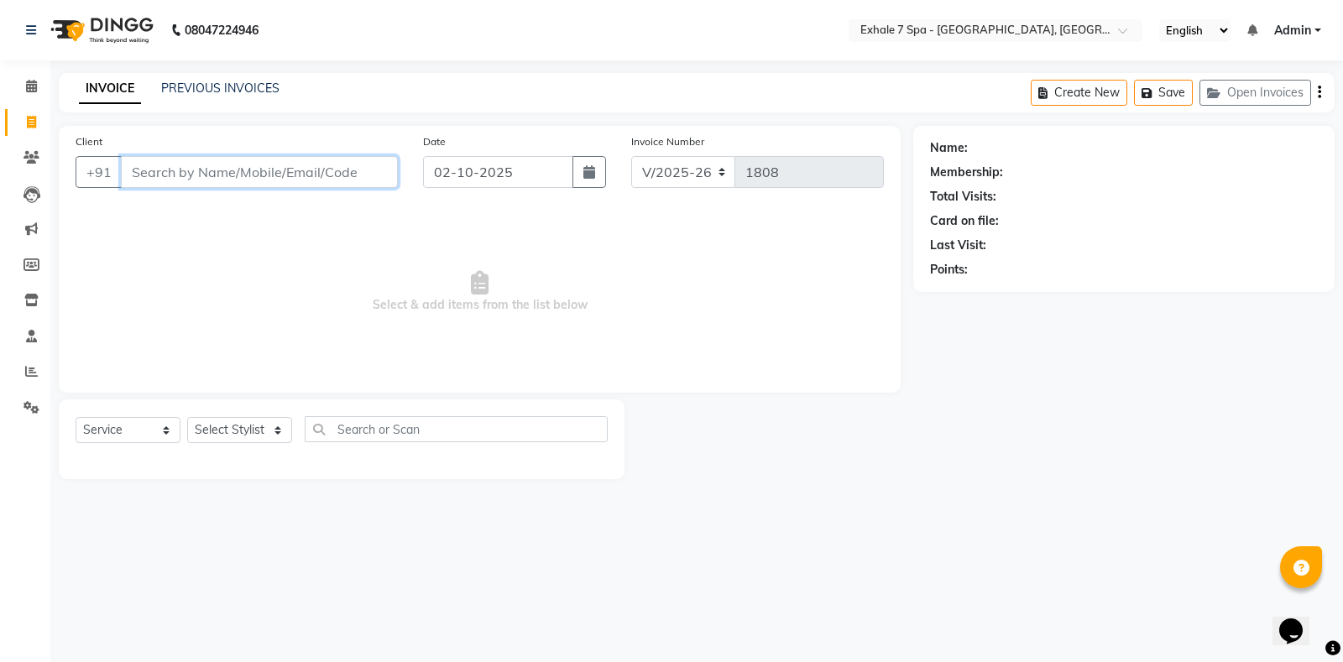
click at [153, 159] on input "Client" at bounding box center [259, 172] width 277 height 32
type input "8657428081"
click at [336, 165] on span "Add Client" at bounding box center [354, 172] width 66 height 17
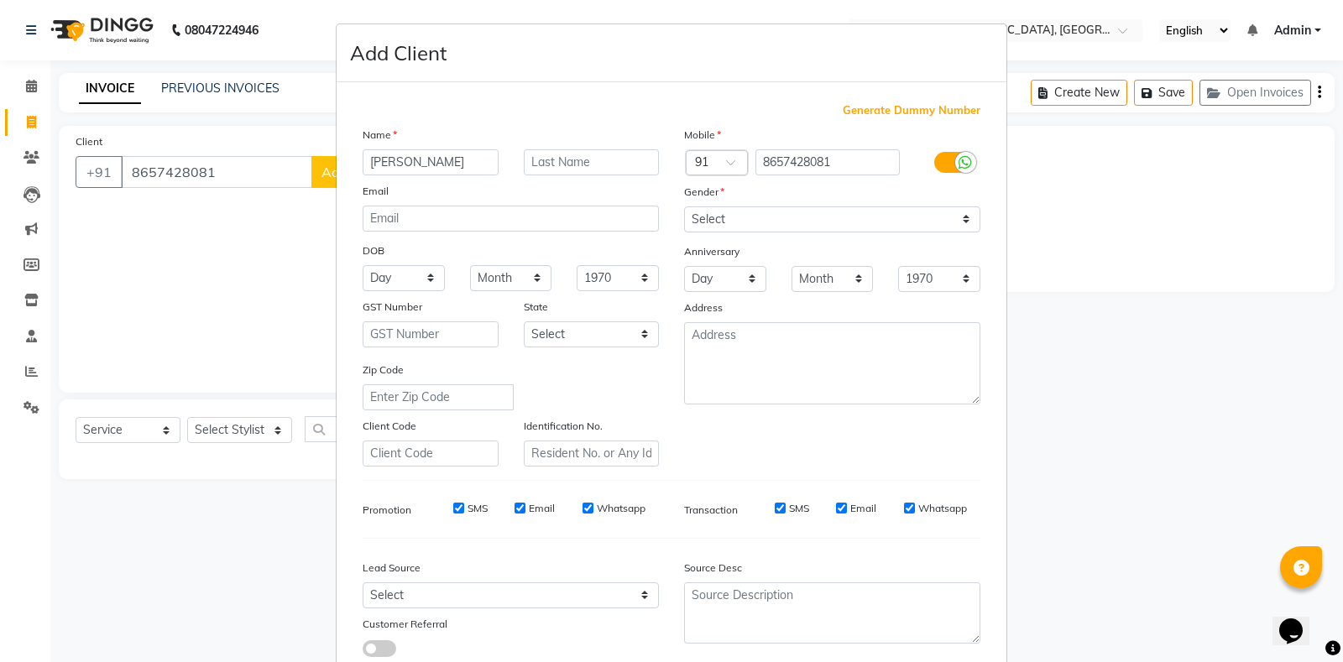
type input "[PERSON_NAME]"
drag, startPoint x: 767, startPoint y: 221, endPoint x: 739, endPoint y: 227, distance: 29.1
click at [766, 221] on select "Select [DEMOGRAPHIC_DATA] [DEMOGRAPHIC_DATA] Other Prefer Not To Say" at bounding box center [832, 219] width 296 height 26
select select "[DEMOGRAPHIC_DATA]"
click at [684, 206] on select "Select [DEMOGRAPHIC_DATA] [DEMOGRAPHIC_DATA] Other Prefer Not To Say" at bounding box center [832, 219] width 296 height 26
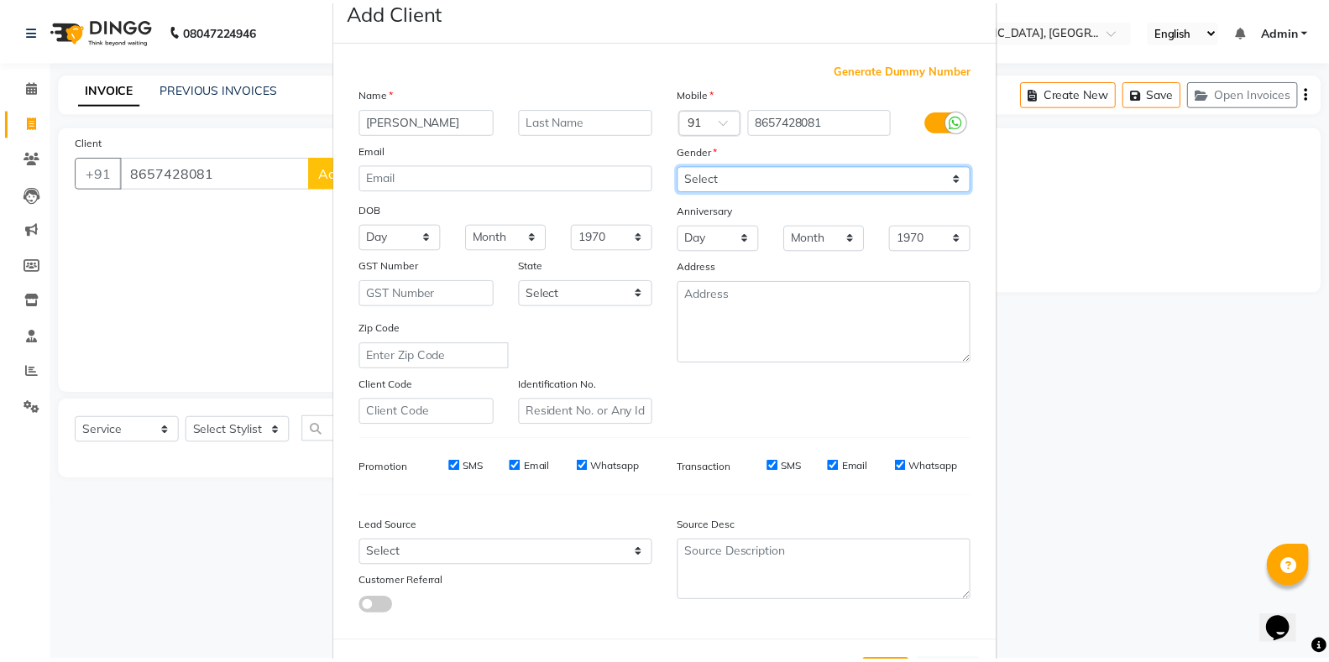
scroll to position [112, 0]
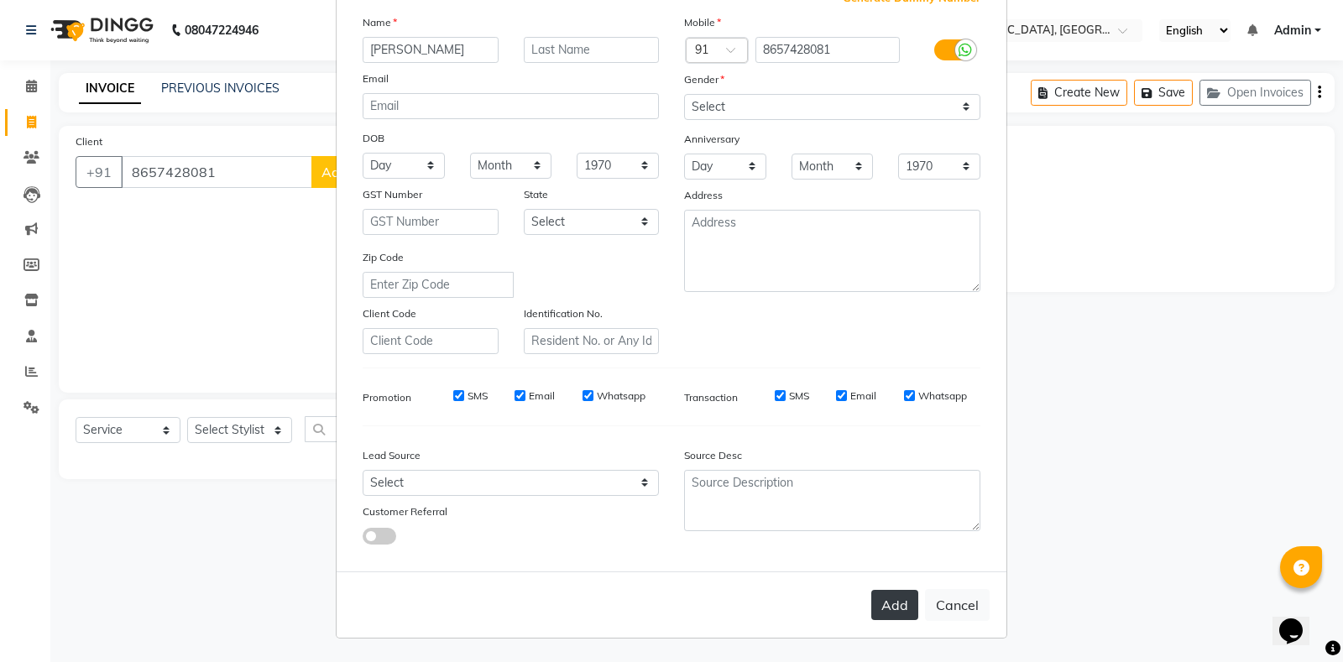
click at [877, 603] on button "Add" at bounding box center [894, 605] width 47 height 30
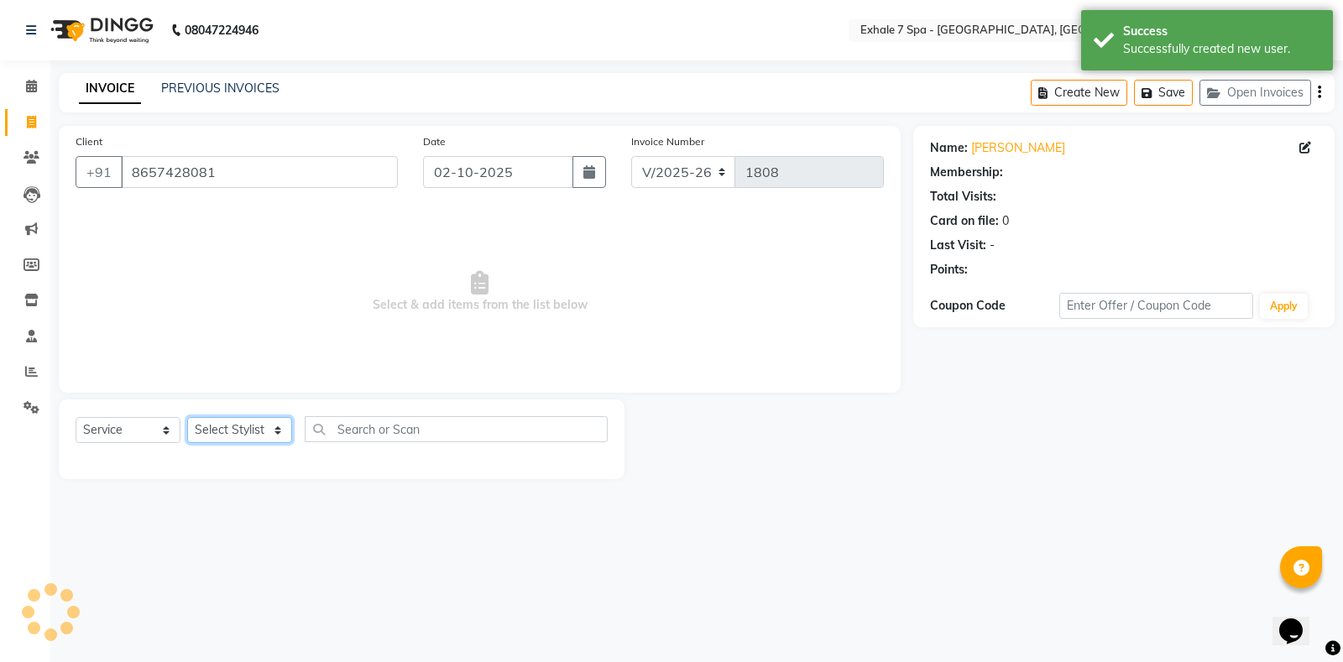
click at [232, 427] on select "Select Stylist [PERSON_NAME] [PERSON_NAME] Faraheem [PERSON_NAME] [PERSON_NAME]…" at bounding box center [239, 430] width 105 height 26
select select "28490"
click at [187, 417] on select "Select Stylist [PERSON_NAME] [PERSON_NAME] Faraheem [PERSON_NAME] [PERSON_NAME]…" at bounding box center [239, 430] width 105 height 26
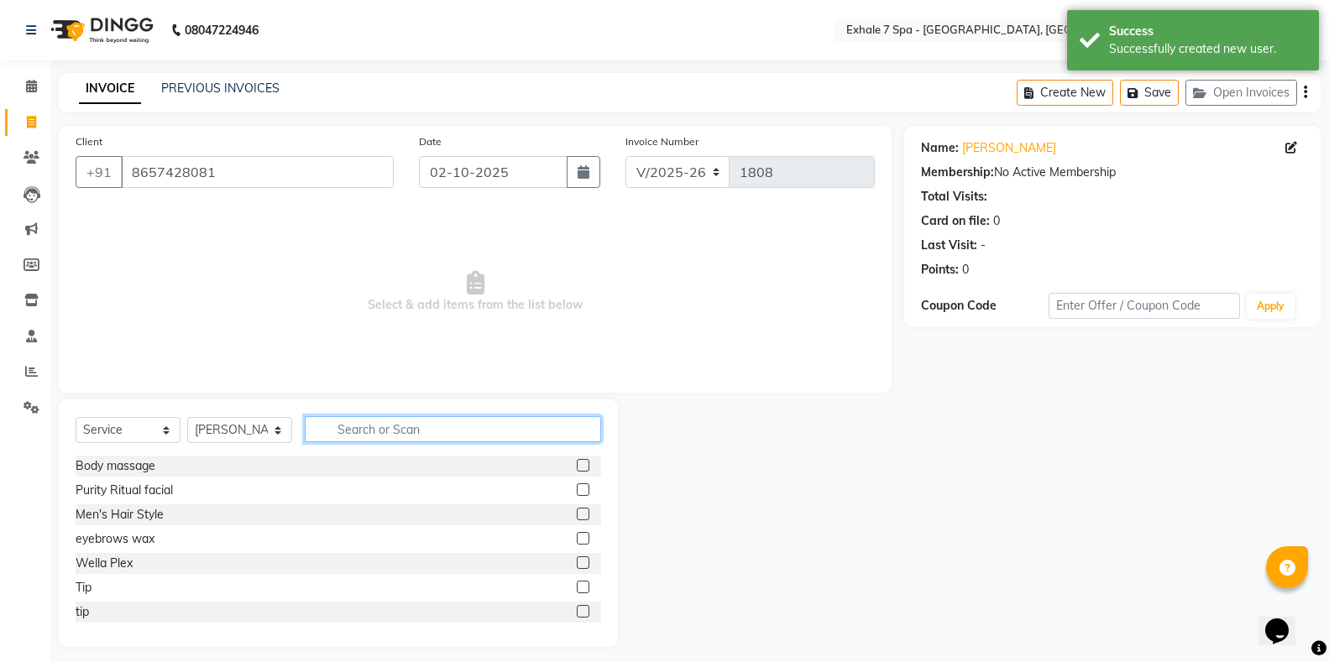
click at [405, 433] on input "text" at bounding box center [453, 429] width 296 height 26
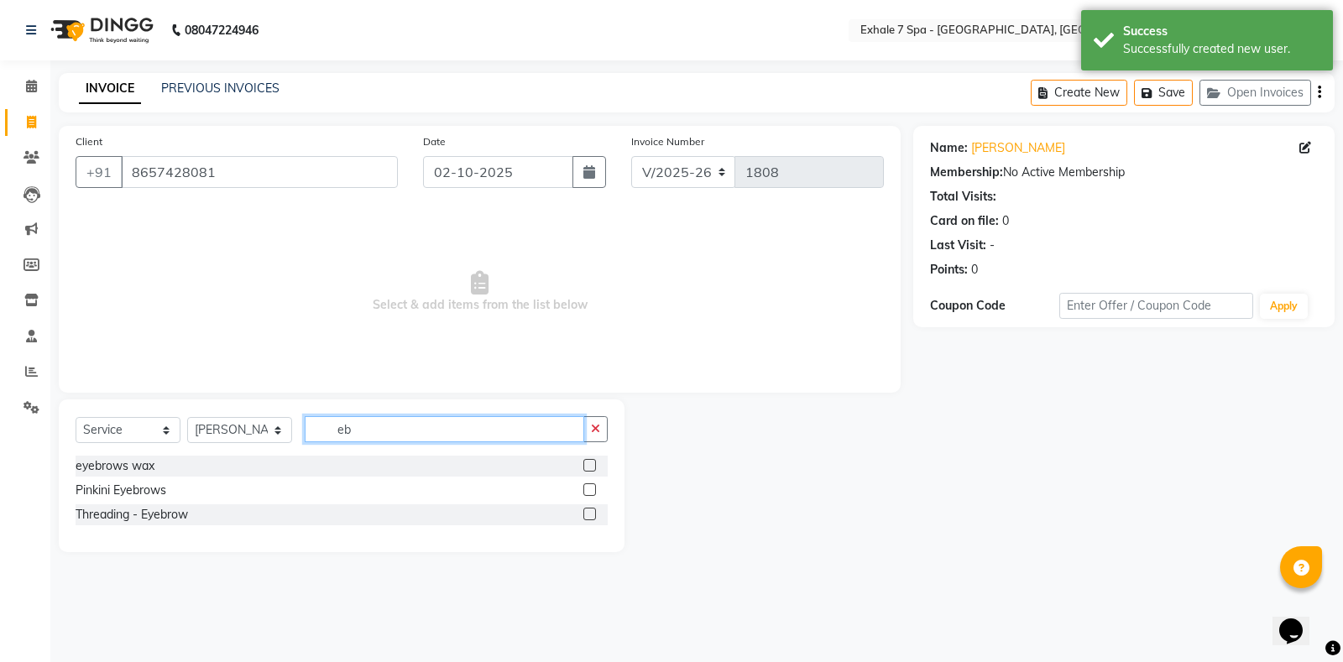
type input "eb"
click at [595, 511] on label at bounding box center [589, 514] width 13 height 13
click at [594, 511] on input "checkbox" at bounding box center [588, 514] width 11 height 11
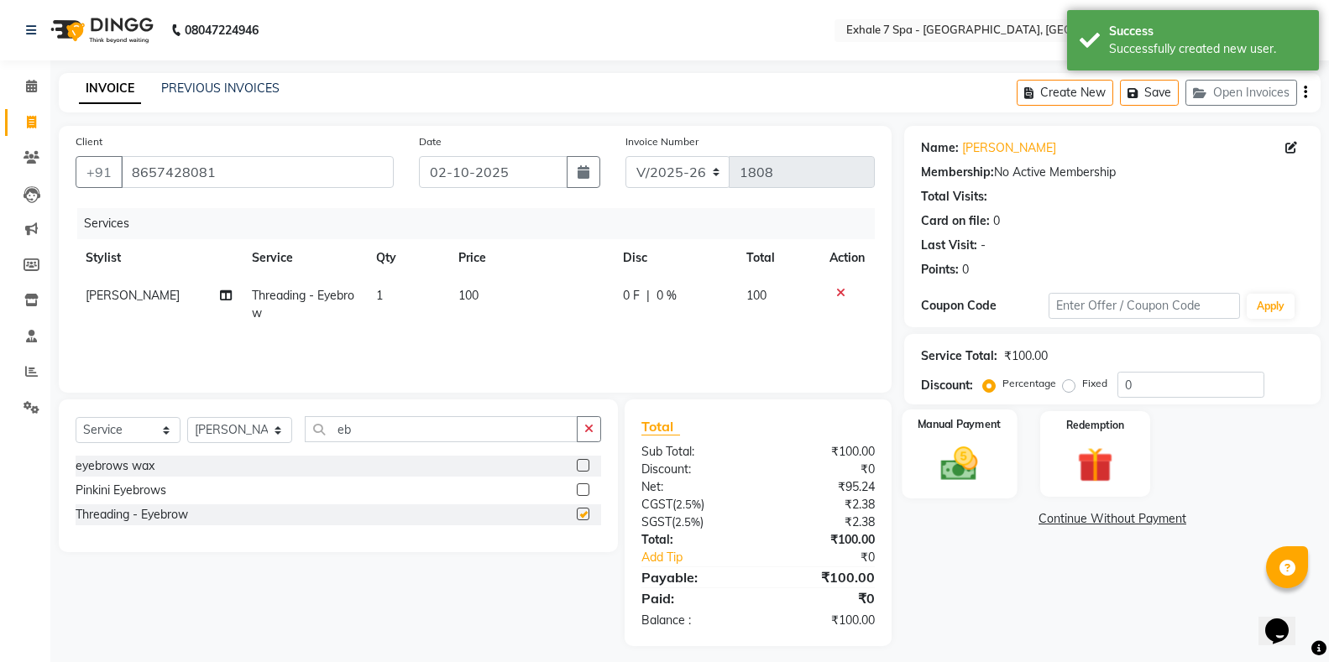
checkbox input "false"
click at [950, 470] on img at bounding box center [959, 463] width 60 height 43
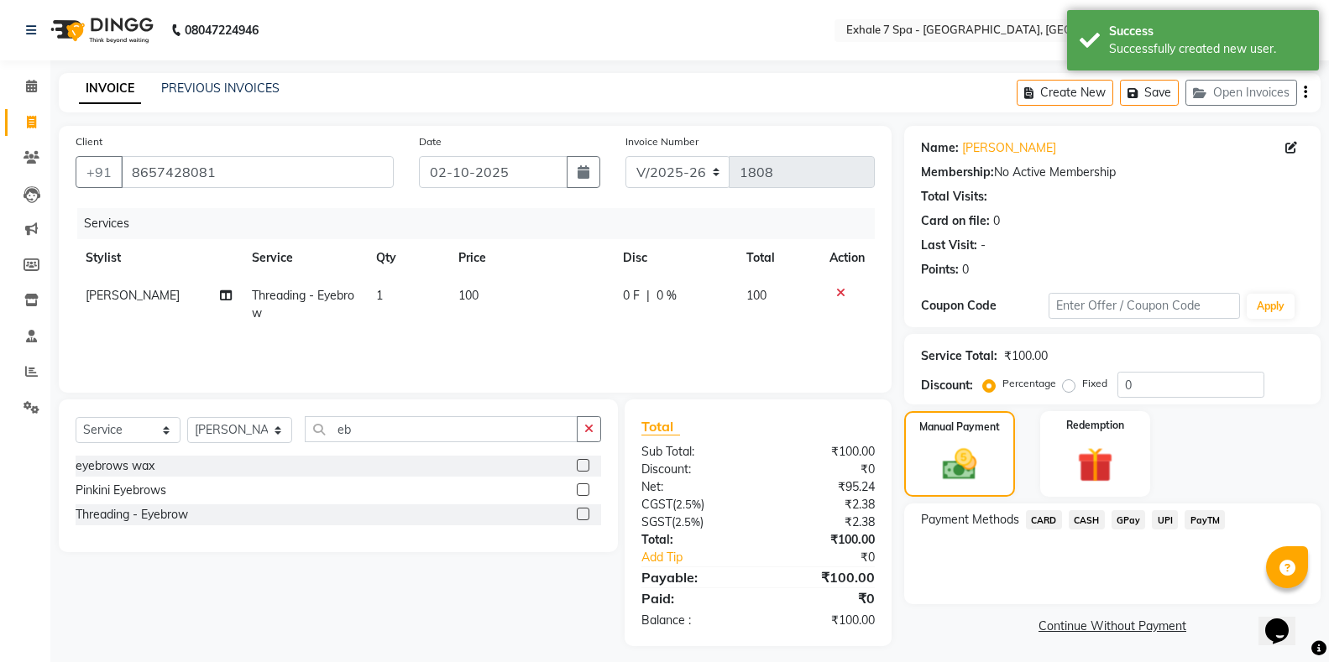
click at [1212, 521] on span "PayTM" at bounding box center [1204, 519] width 40 height 19
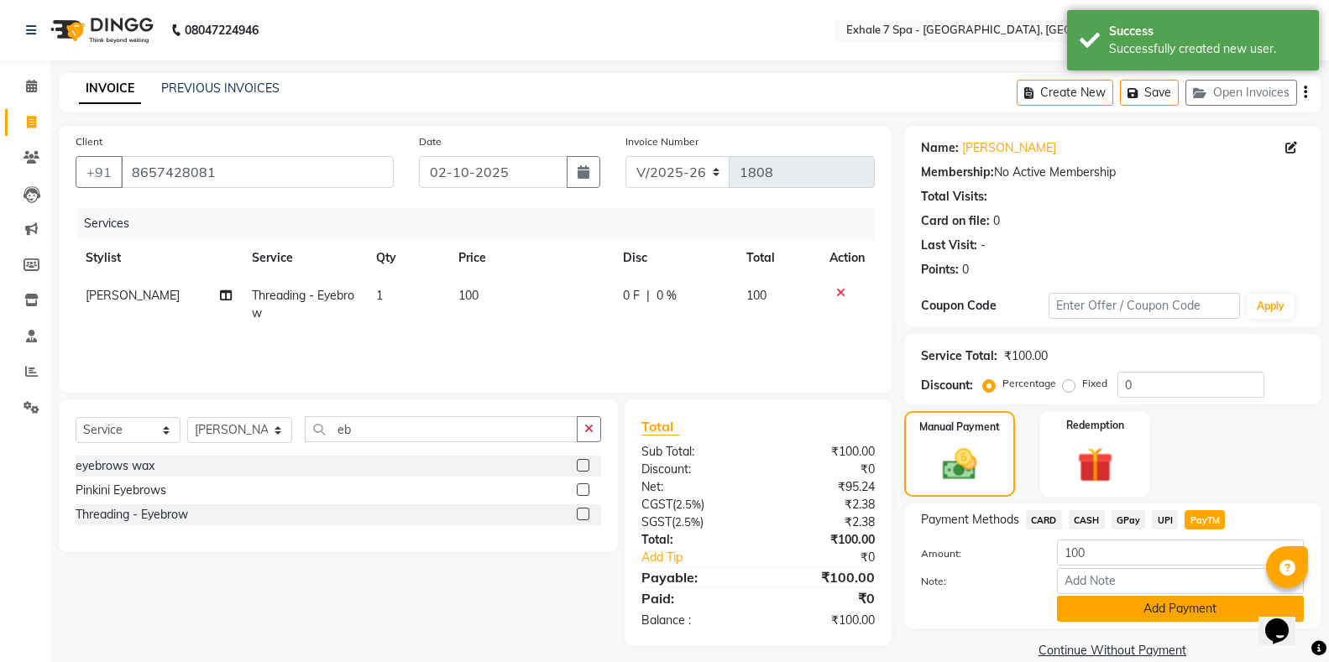
click at [1159, 608] on button "Add Payment" at bounding box center [1180, 609] width 247 height 26
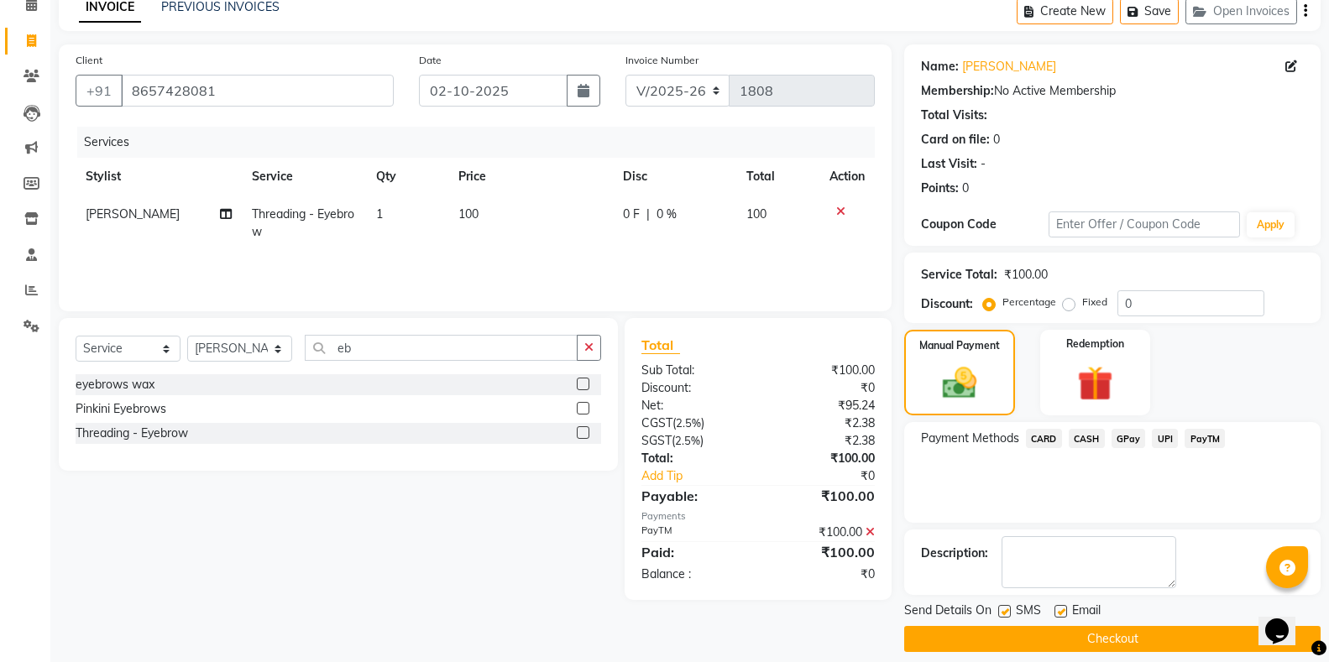
scroll to position [97, 0]
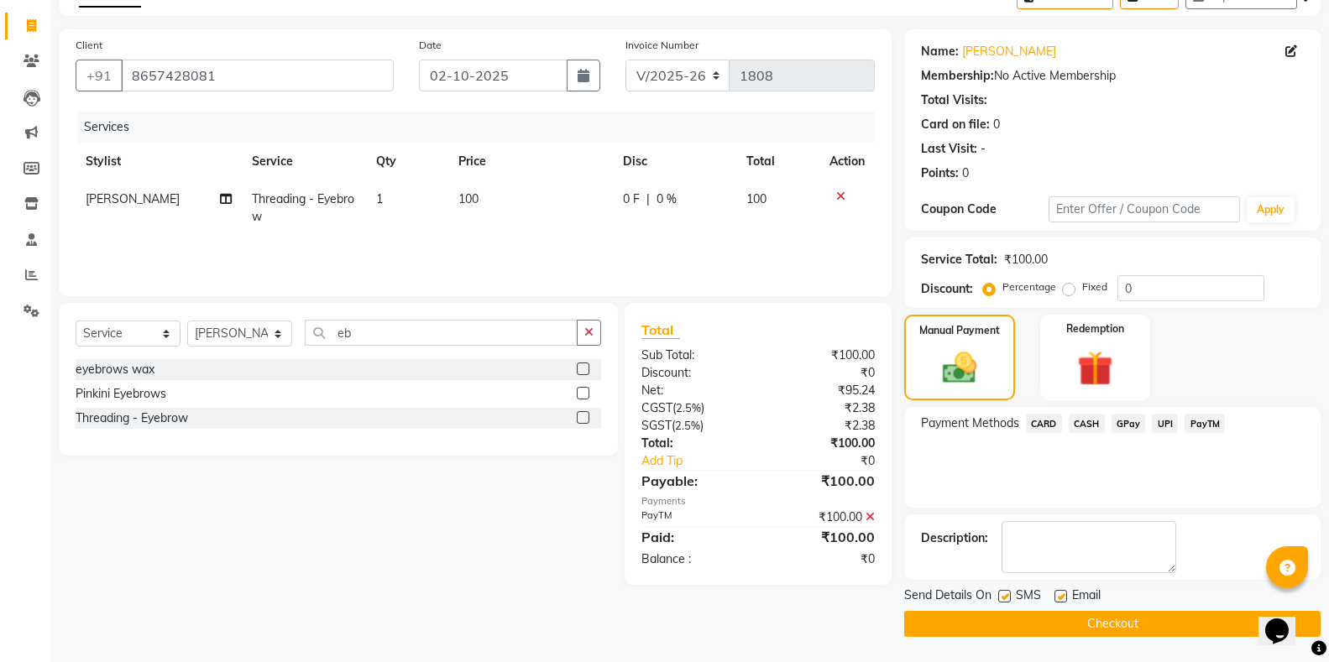
click at [1000, 631] on button "Checkout" at bounding box center [1112, 624] width 416 height 26
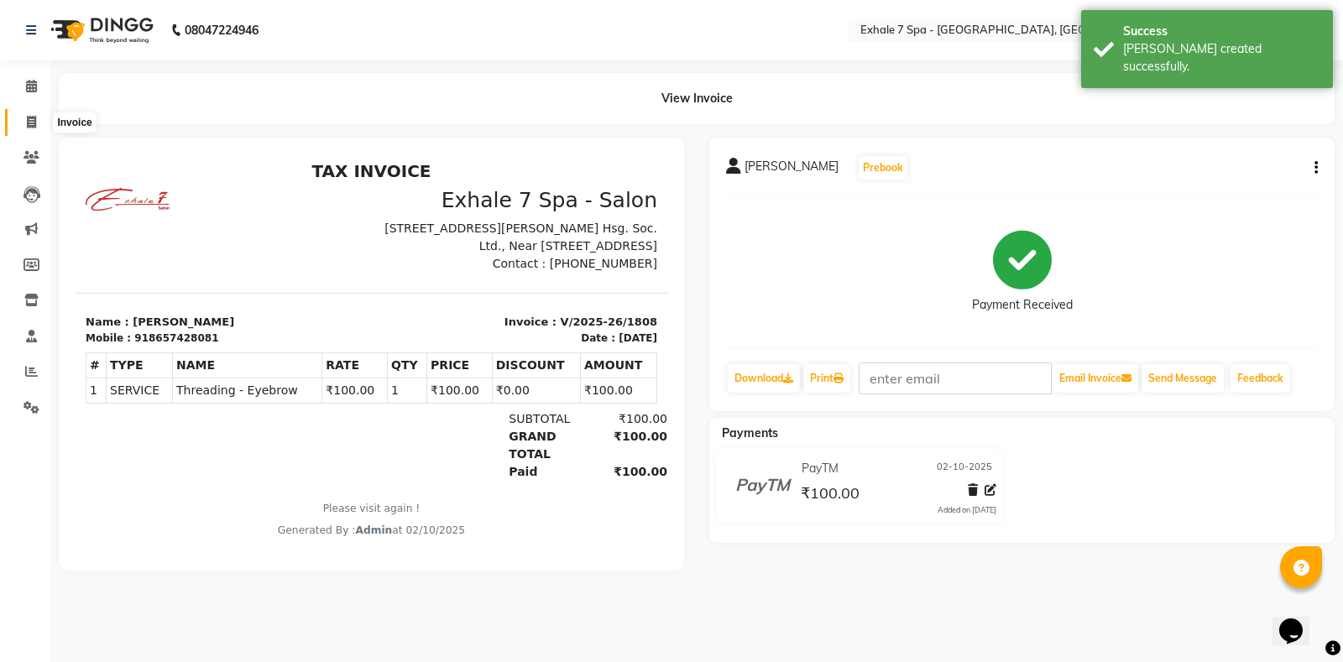
click at [36, 119] on icon at bounding box center [31, 122] width 9 height 13
select select "service"
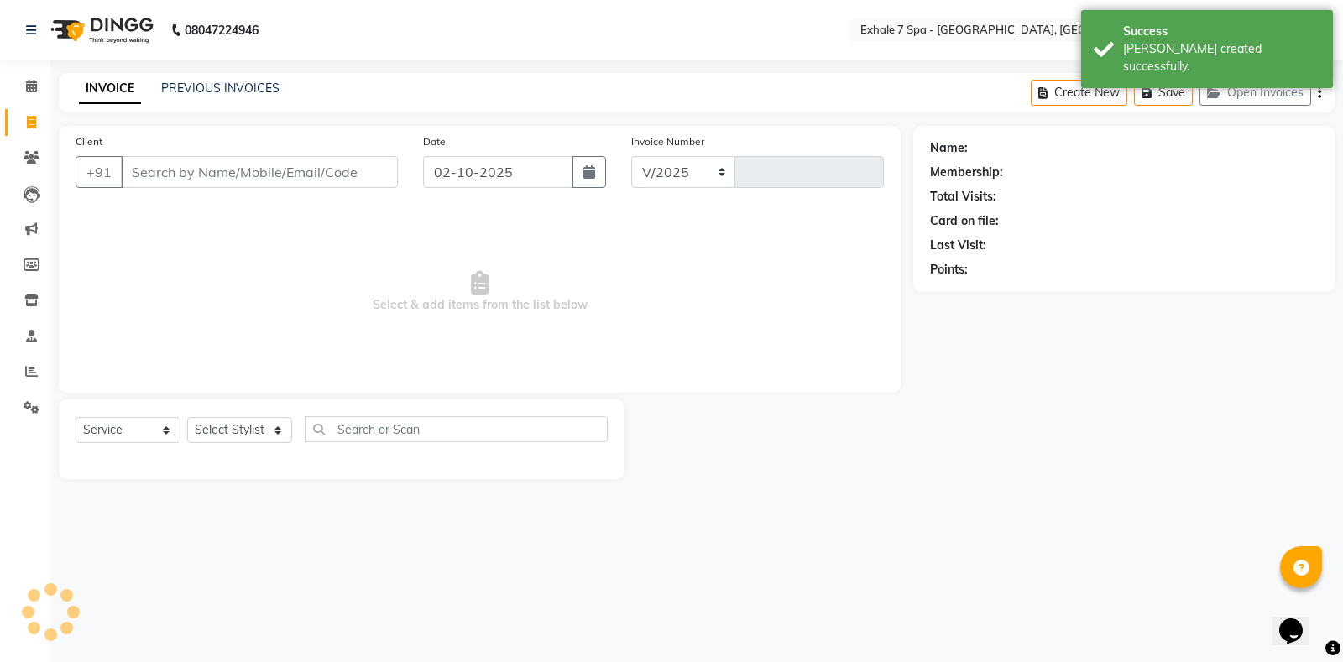
select select "4480"
type input "1809"
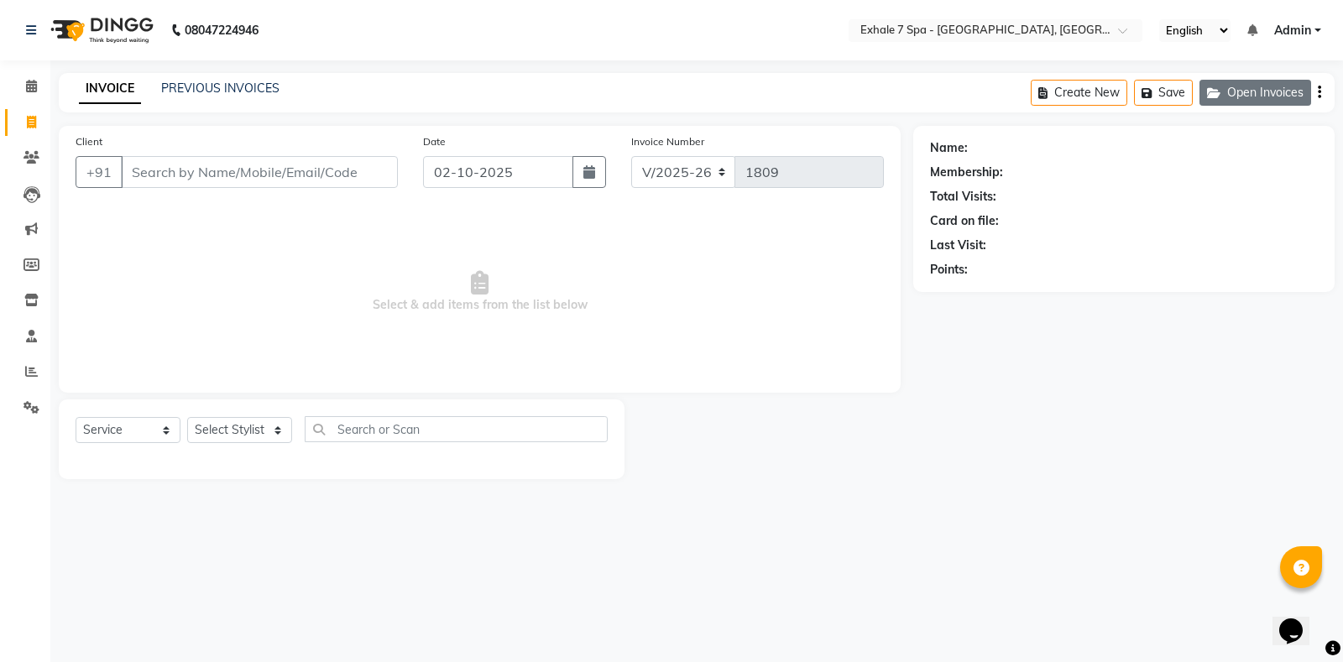
click at [1237, 98] on button "Open Invoices" at bounding box center [1255, 93] width 112 height 26
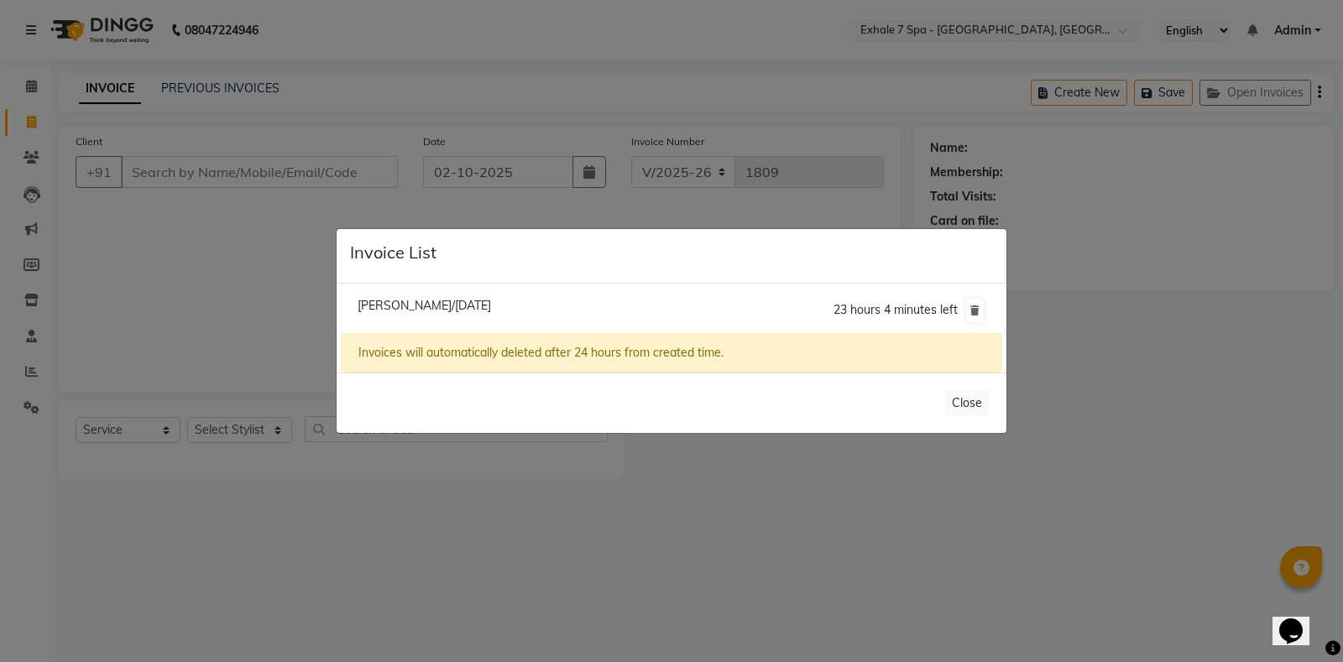
click at [446, 303] on span "[PERSON_NAME]/[DATE]" at bounding box center [424, 305] width 133 height 15
type input "9967099120"
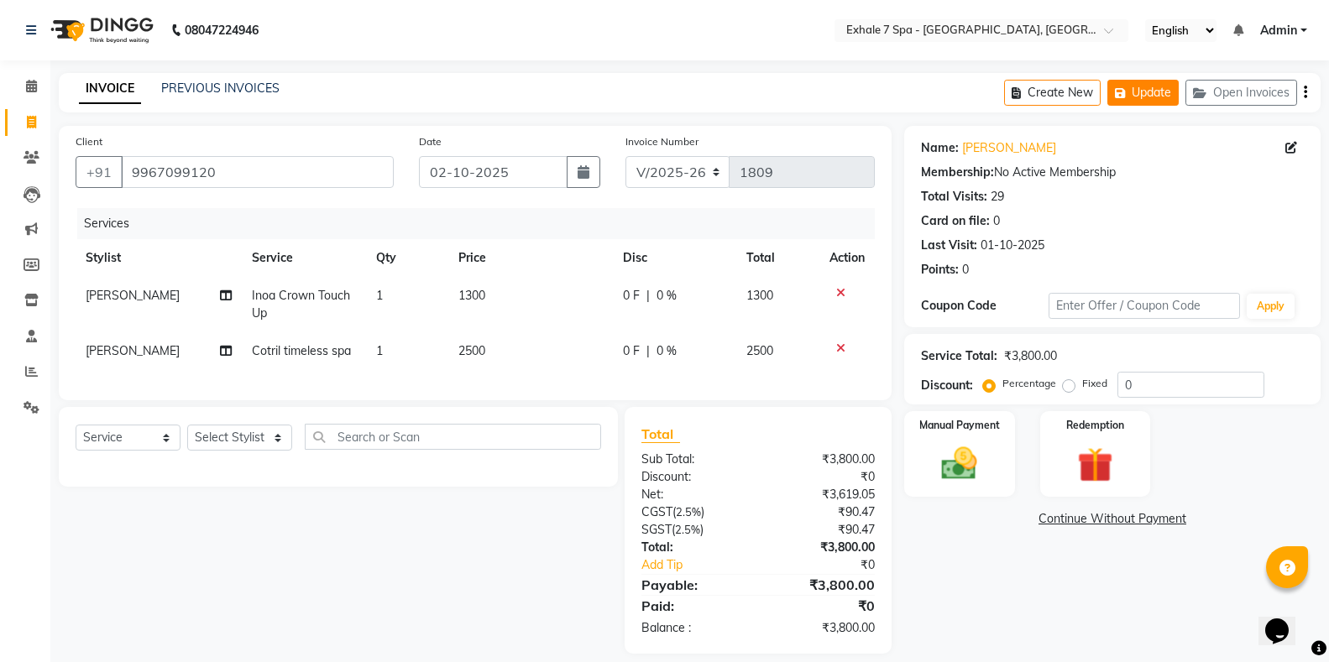
click at [1142, 100] on button "Update" at bounding box center [1142, 93] width 71 height 26
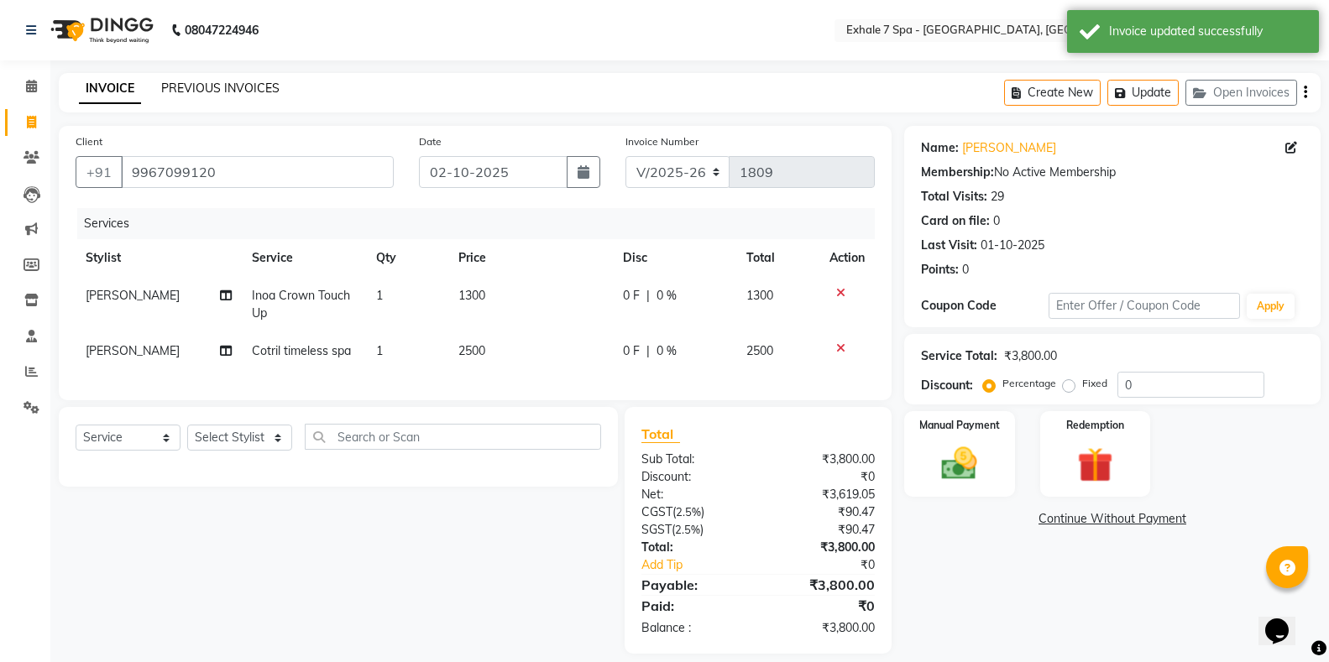
click at [178, 91] on link "PREVIOUS INVOICES" at bounding box center [220, 88] width 118 height 15
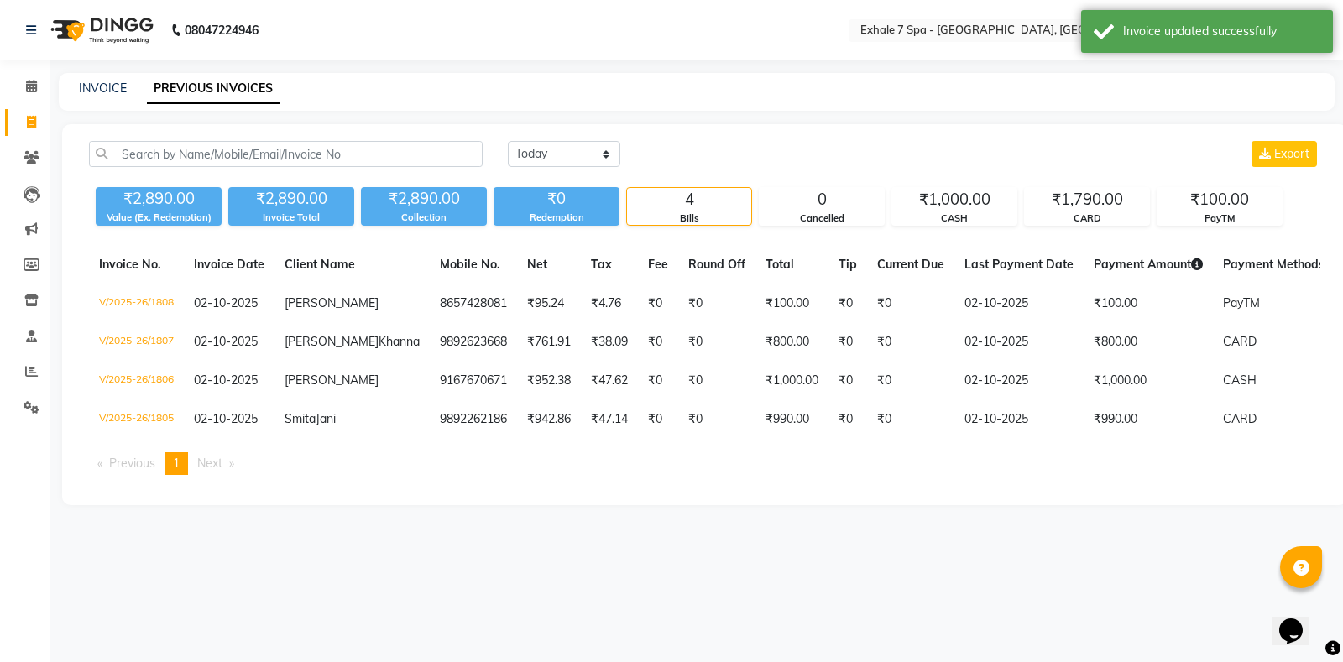
click at [105, 96] on div "INVOICE" at bounding box center [103, 89] width 48 height 18
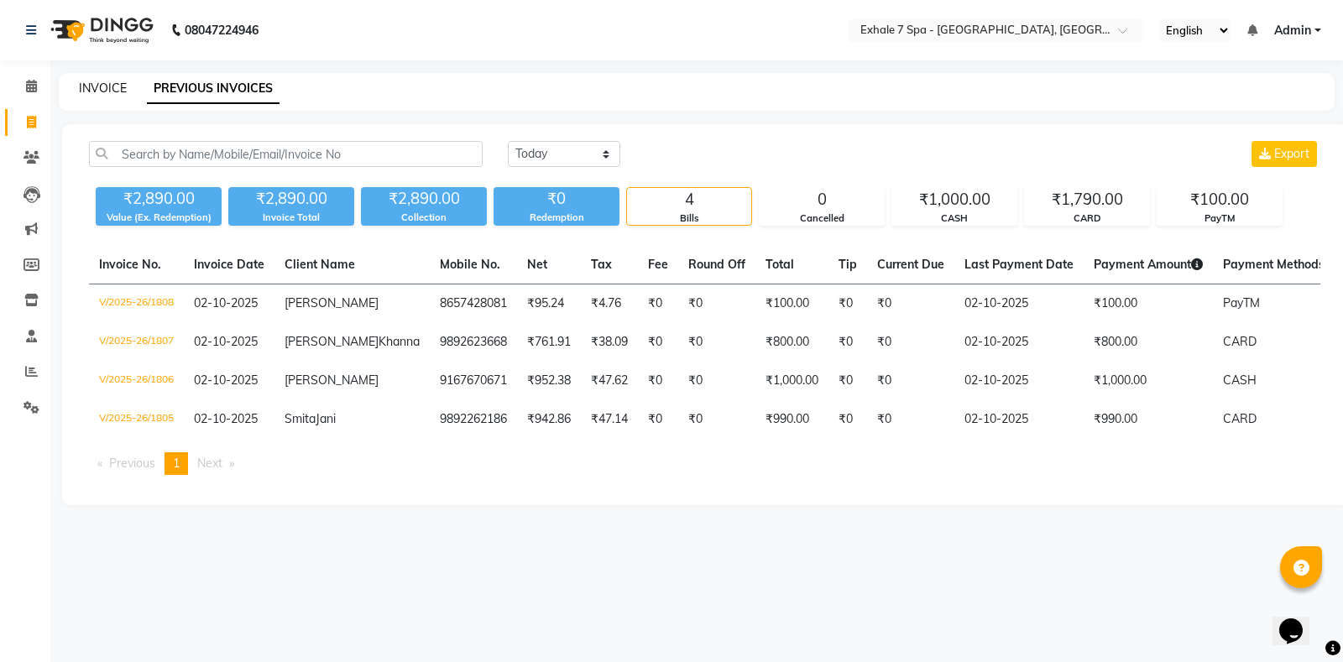
click at [101, 91] on link "INVOICE" at bounding box center [103, 88] width 48 height 15
select select "service"
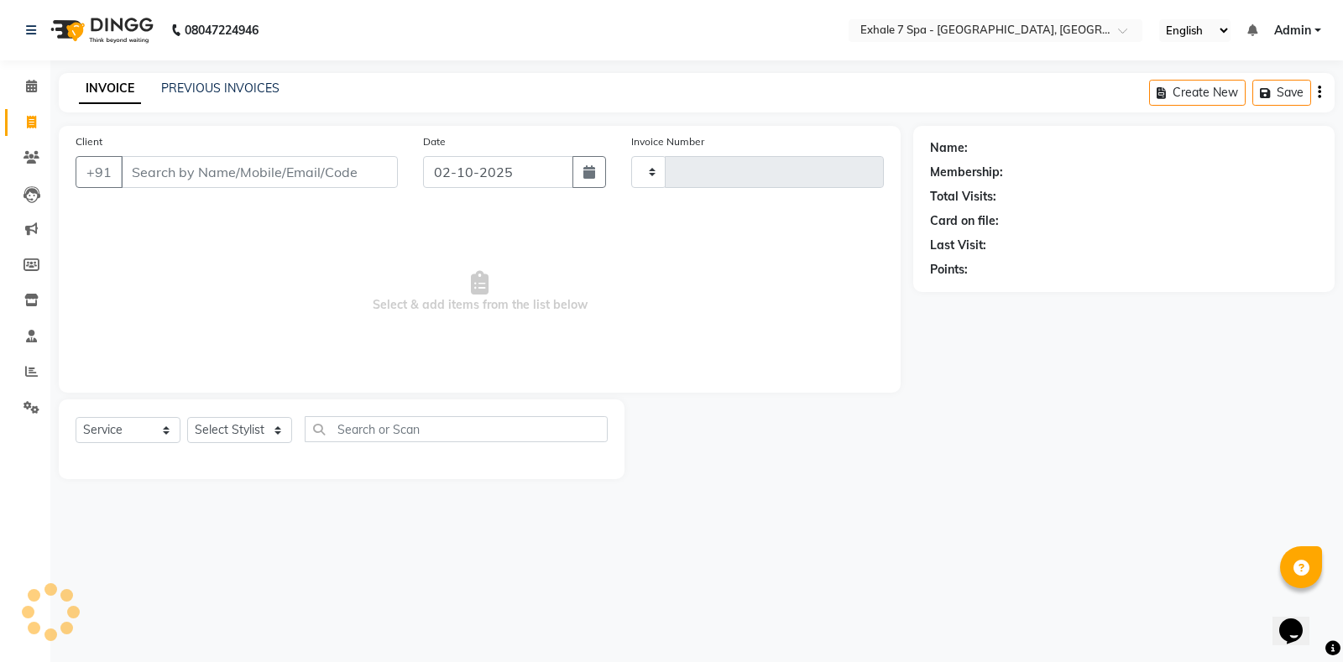
type input "1809"
select select "4480"
